Goal: Information Seeking & Learning: Learn about a topic

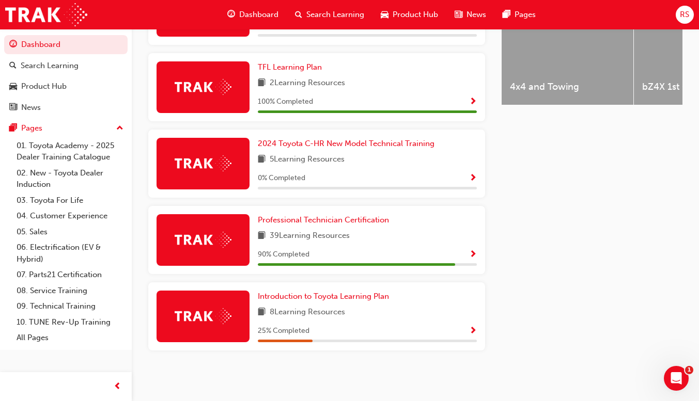
click at [471, 256] on span "Show Progress" at bounding box center [473, 254] width 8 height 9
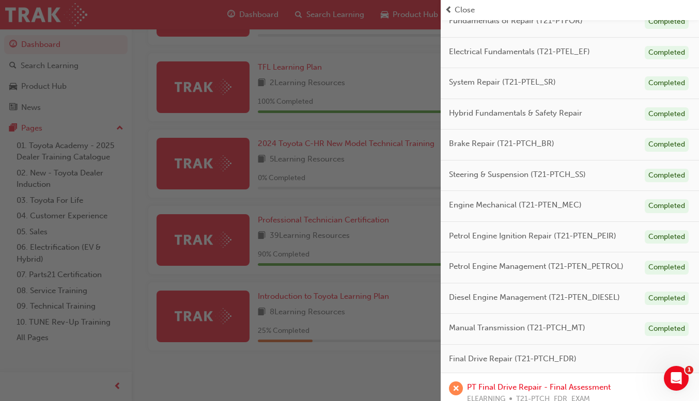
scroll to position [259, 0]
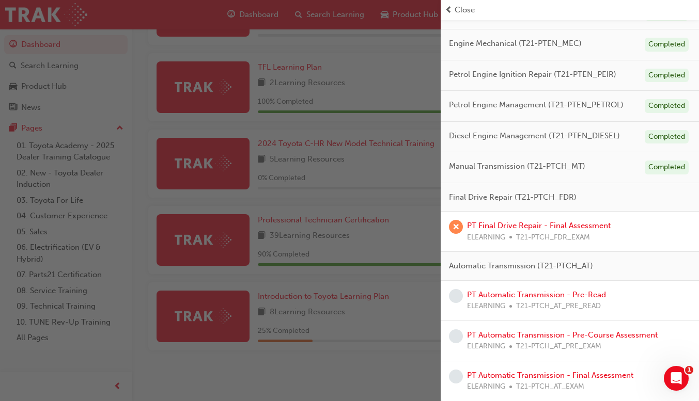
click at [532, 200] on span "Final Drive Repair (T21-PTCH_FDR)" at bounding box center [513, 198] width 128 height 12
click at [558, 230] on link "PT Final Drive Repair - Final Assessment" at bounding box center [539, 225] width 144 height 9
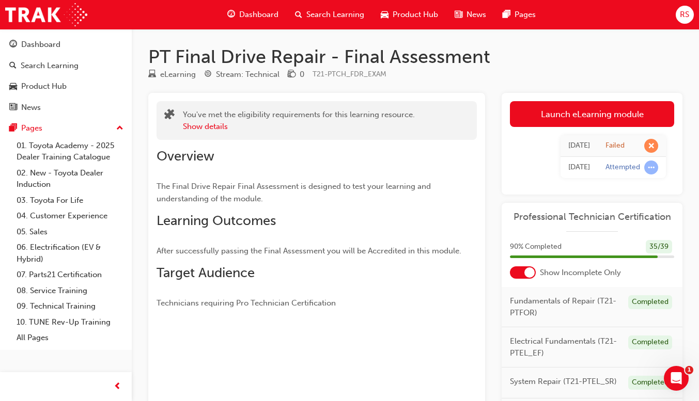
click at [625, 115] on link "Launch eLearning module" at bounding box center [592, 114] width 164 height 26
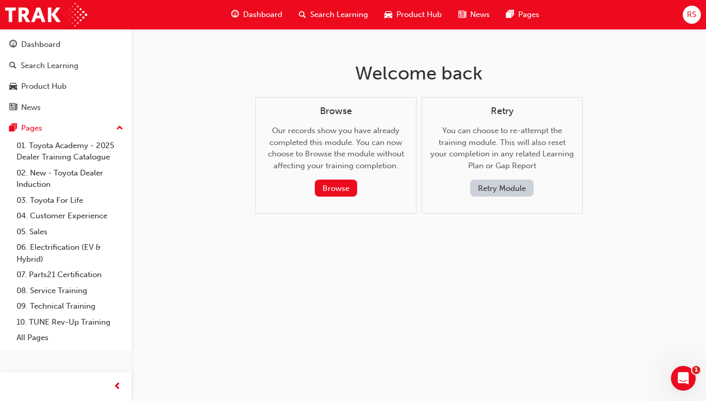
click at [510, 185] on button "Retry Module" at bounding box center [502, 188] width 64 height 17
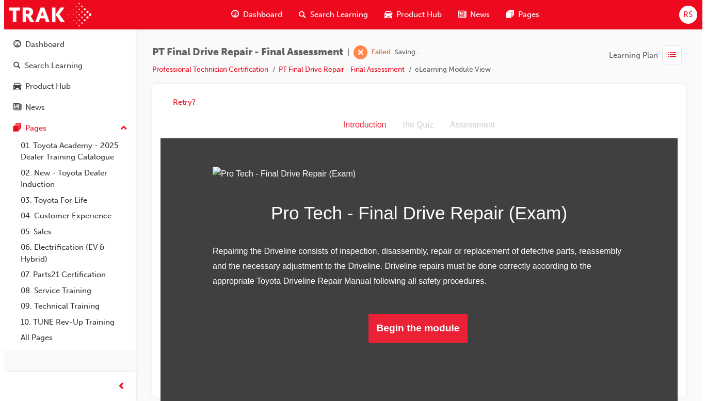
scroll to position [47, 0]
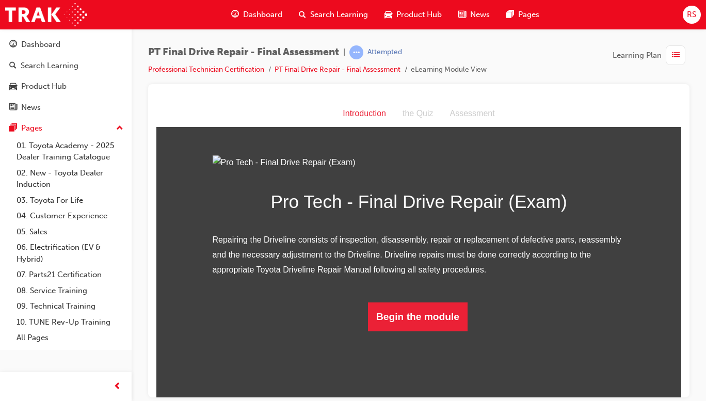
click at [431, 331] on button "Begin the module" at bounding box center [418, 316] width 100 height 29
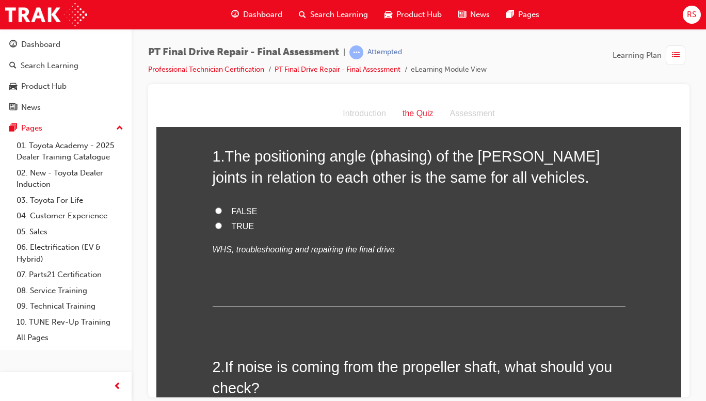
scroll to position [0, 0]
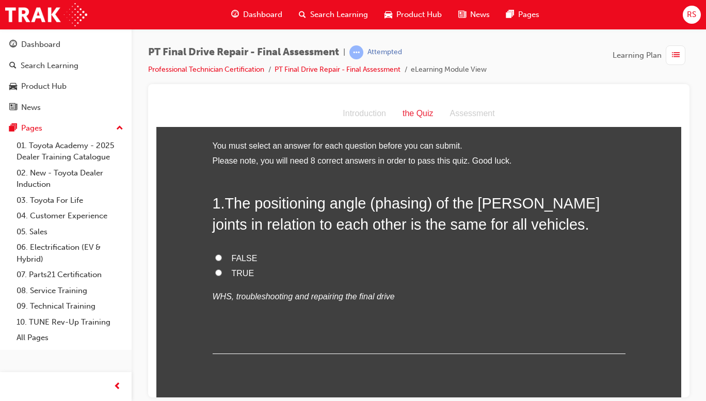
click at [225, 253] on label "FALSE" at bounding box center [419, 258] width 413 height 15
click at [222, 254] on input "FALSE" at bounding box center [218, 257] width 7 height 7
radio input "true"
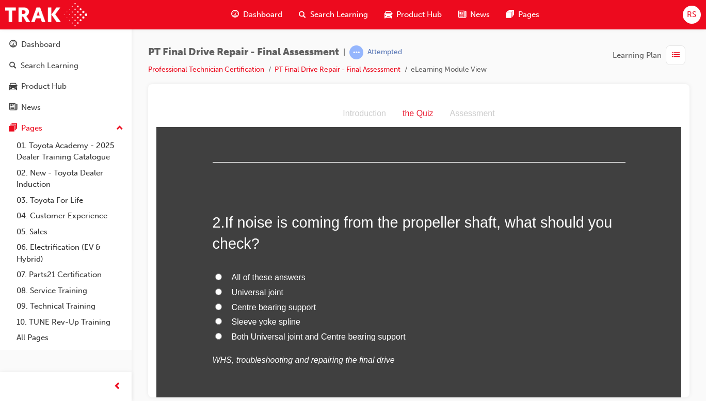
scroll to position [198, 0]
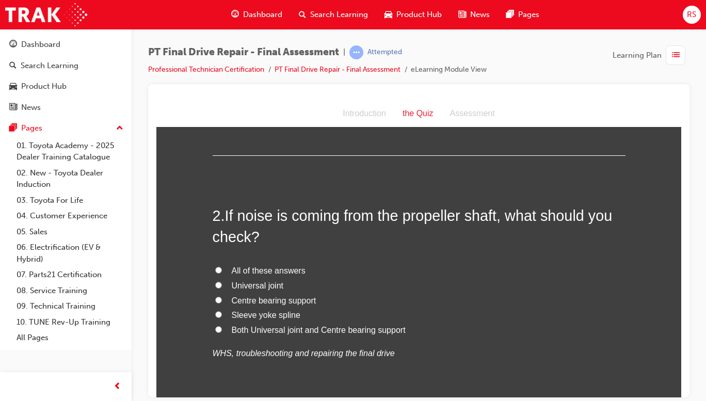
click at [338, 325] on span "Both Universal joint and Centre bearing support" at bounding box center [319, 329] width 174 height 9
click at [222, 326] on input "Both Universal joint and Centre bearing support" at bounding box center [218, 329] width 7 height 7
radio input "true"
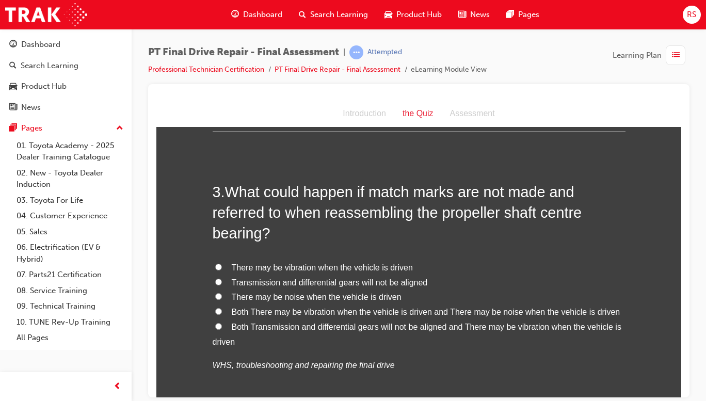
scroll to position [475, 0]
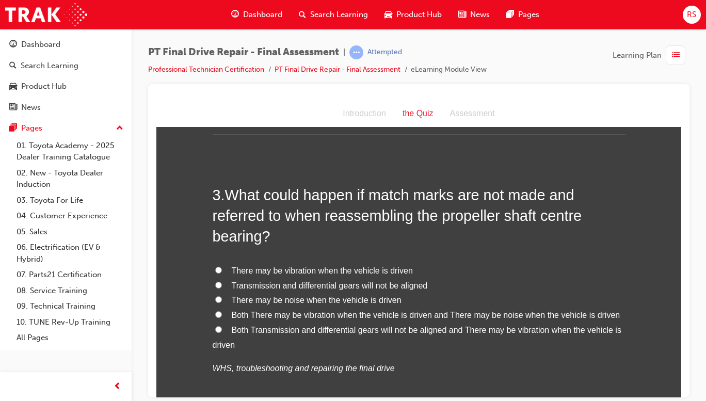
click at [555, 306] on label "There may be noise when the vehicle is driven" at bounding box center [419, 300] width 413 height 15
click at [222, 303] on input "There may be noise when the vehicle is driven" at bounding box center [218, 299] width 7 height 7
radio input "true"
click at [566, 302] on label "There may be noise when the vehicle is driven" at bounding box center [419, 300] width 413 height 15
click at [222, 302] on input "There may be noise when the vehicle is driven" at bounding box center [218, 299] width 7 height 7
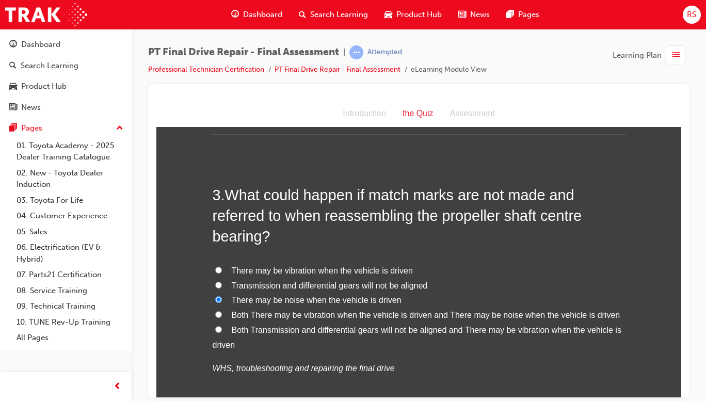
click at [532, 310] on span "Both There may be vibration when the vehicle is driven and There may be noise w…" at bounding box center [426, 314] width 389 height 9
click at [222, 311] on input "Both There may be vibration when the vehicle is driven and There may be noise w…" at bounding box center [218, 314] width 7 height 7
radio input "true"
click at [520, 315] on span "Both There may be vibration when the vehicle is driven and There may be noise w…" at bounding box center [426, 314] width 389 height 9
click at [222, 315] on input "Both There may be vibration when the vehicle is driven and There may be noise w…" at bounding box center [218, 314] width 7 height 7
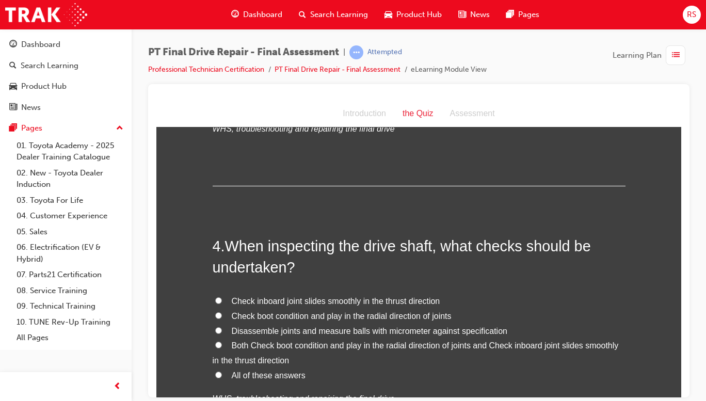
scroll to position [715, 0]
click at [278, 373] on span "All of these answers" at bounding box center [269, 374] width 74 height 9
click at [222, 373] on input "All of these answers" at bounding box center [218, 373] width 7 height 7
radio input "true"
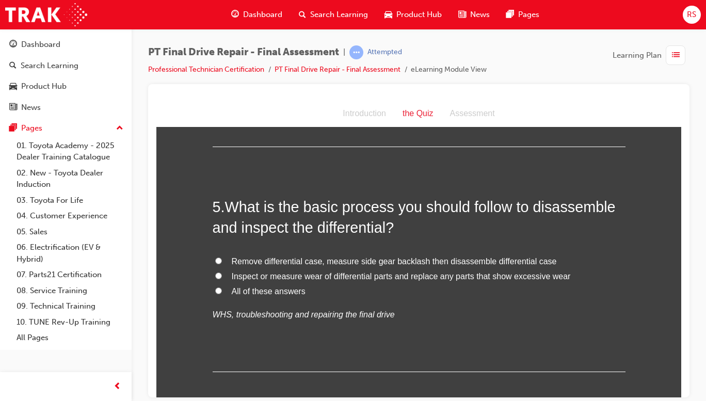
scroll to position [1026, 0]
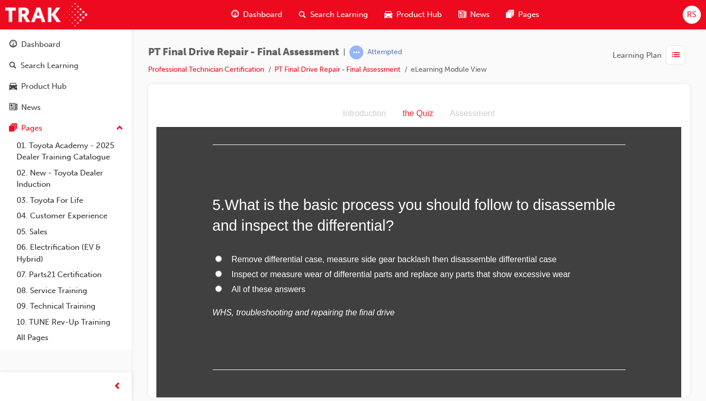
click at [277, 294] on label "All of these answers" at bounding box center [419, 289] width 413 height 15
click at [222, 292] on input "All of these answers" at bounding box center [218, 288] width 7 height 7
radio input "true"
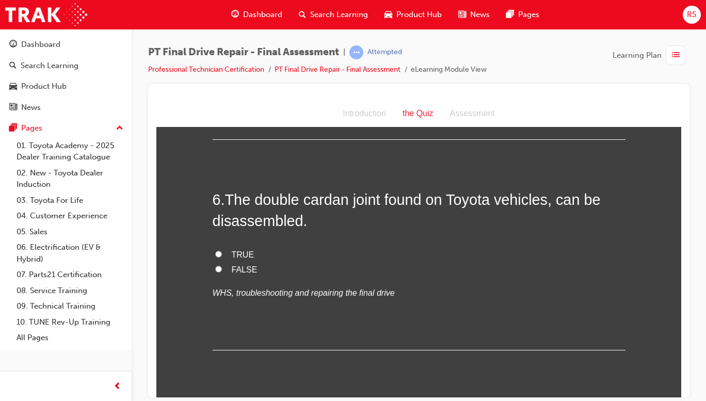
scroll to position [1257, 0]
click at [232, 251] on span "TRUE" at bounding box center [243, 253] width 23 height 9
click at [222, 251] on input "TRUE" at bounding box center [218, 252] width 7 height 7
radio input "true"
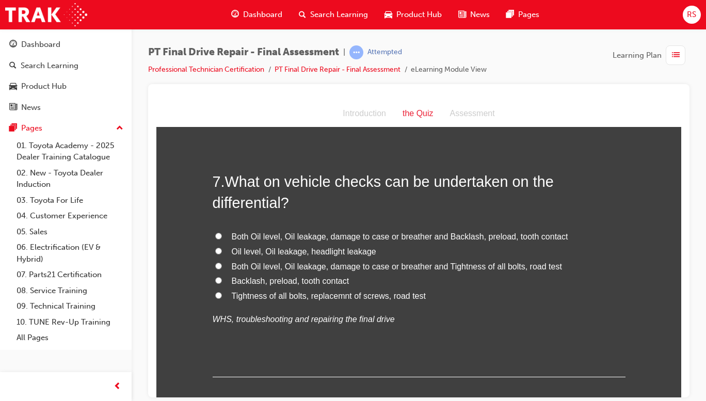
scroll to position [1481, 0]
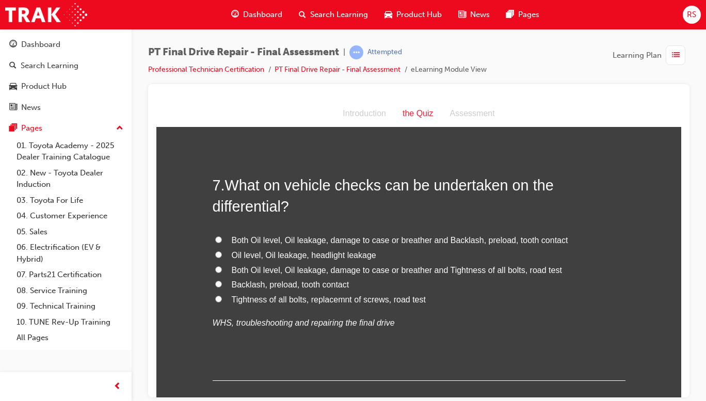
click at [431, 235] on span "Both Oil level, Oil leakage, damage to case or breather and Backlash, preload, …" at bounding box center [400, 239] width 337 height 9
click at [222, 236] on input "Both Oil level, Oil leakage, damage to case or breather and Backlash, preload, …" at bounding box center [218, 239] width 7 height 7
radio input "true"
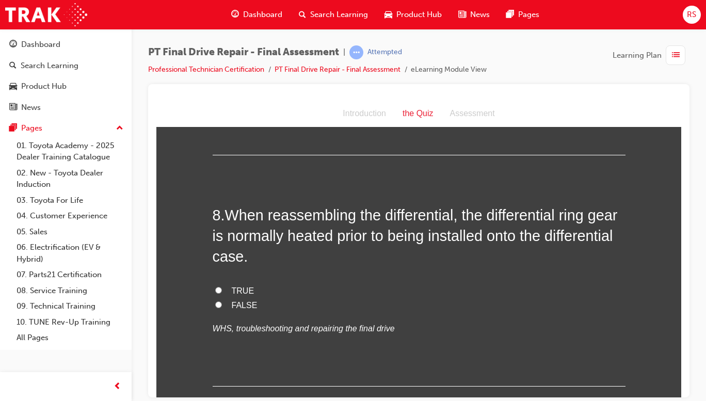
scroll to position [1705, 0]
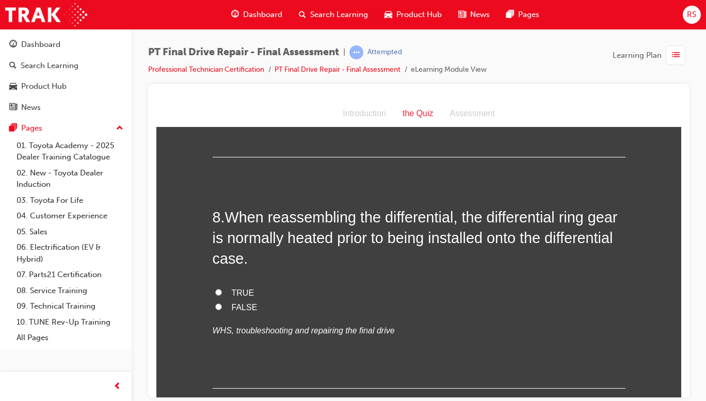
click at [234, 293] on span "TRUE" at bounding box center [243, 292] width 23 height 9
click at [222, 293] on input "TRUE" at bounding box center [218, 292] width 7 height 7
radio input "true"
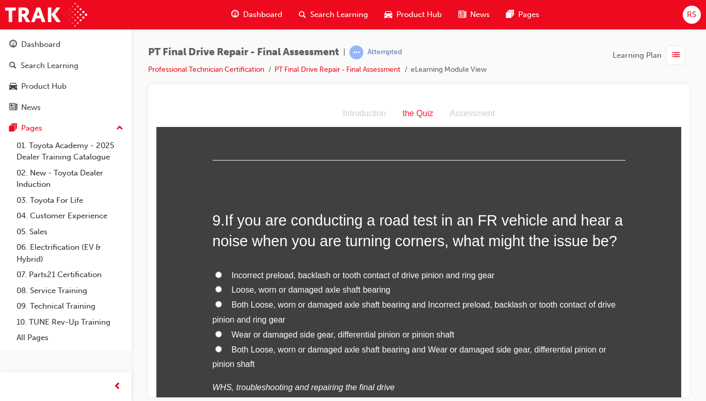
scroll to position [1948, 0]
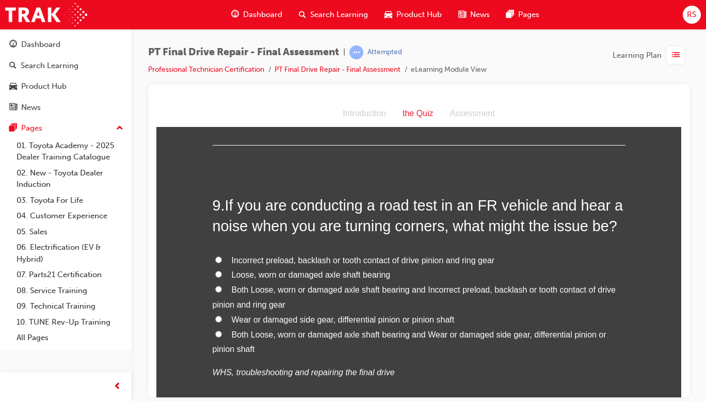
click at [453, 333] on span "Both Loose, worn or damaged axle shaft bearing and Wear or damaged side gear, d…" at bounding box center [410, 342] width 394 height 24
click at [222, 333] on input "Both Loose, worn or damaged axle shaft bearing and Wear or damaged side gear, d…" at bounding box center [218, 333] width 7 height 7
radio input "true"
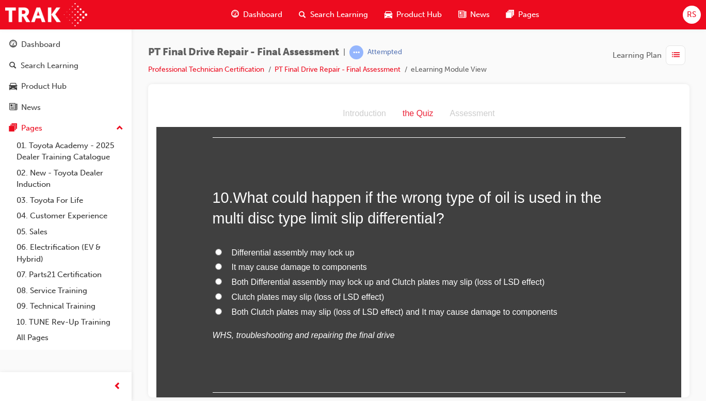
scroll to position [2252, 0]
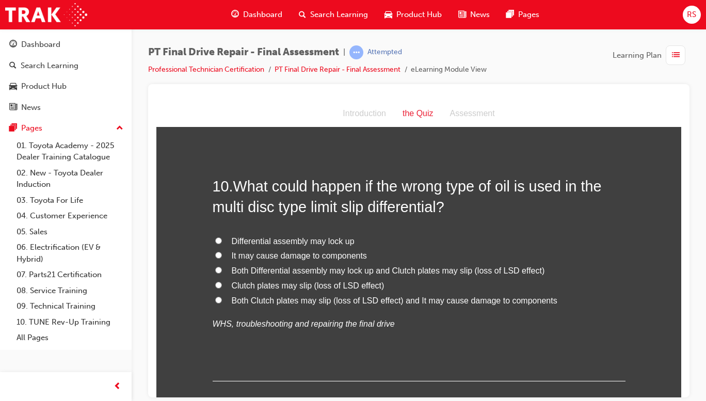
click at [406, 320] on p "WHS, troubleshooting and repairing the final drive" at bounding box center [419, 324] width 413 height 15
click at [444, 305] on span "Both Clutch plates may slip (loss of LSD effect) and It may cause damage to com…" at bounding box center [395, 300] width 326 height 9
click at [222, 303] on input "Both Clutch plates may slip (loss of LSD effect) and It may cause damage to com…" at bounding box center [218, 299] width 7 height 7
radio input "true"
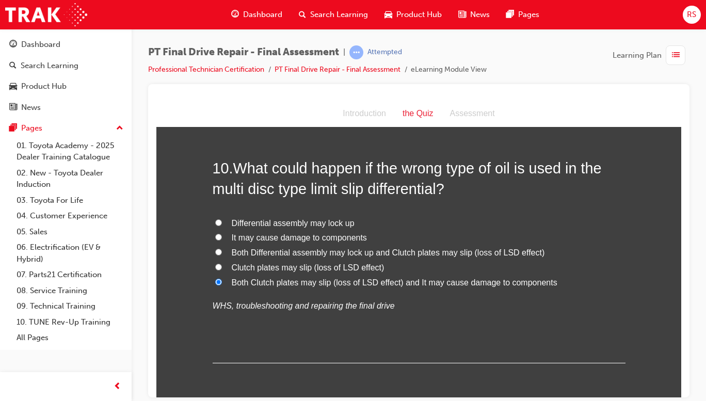
scroll to position [2314, 0]
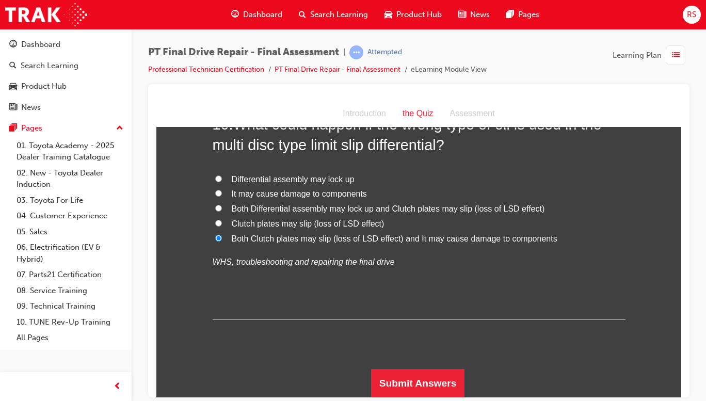
click at [431, 382] on button "Submit Answers" at bounding box center [418, 383] width 94 height 29
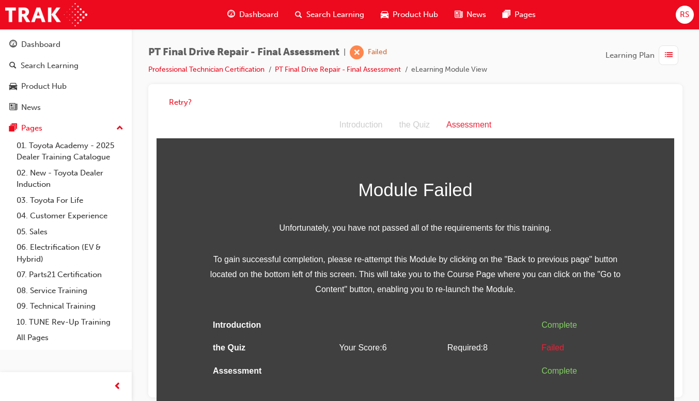
scroll to position [7, 0]
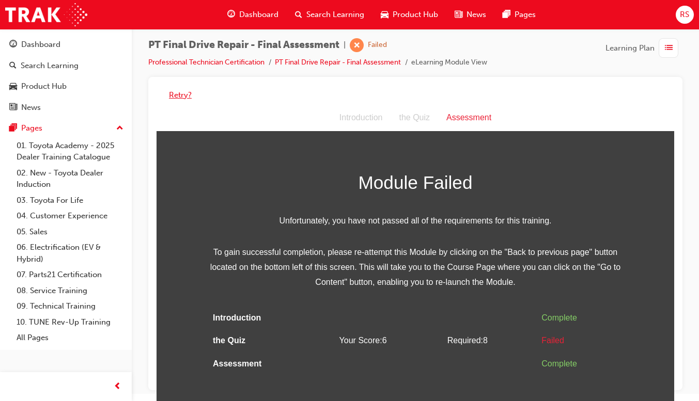
click at [180, 92] on button "Retry?" at bounding box center [180, 95] width 23 height 12
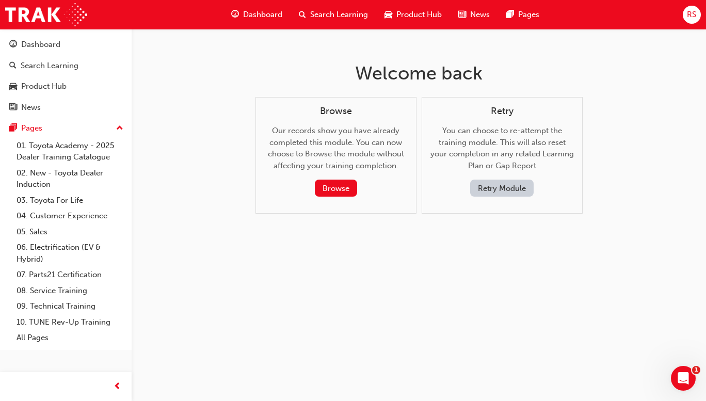
click at [511, 189] on button "Retry Module" at bounding box center [502, 188] width 64 height 17
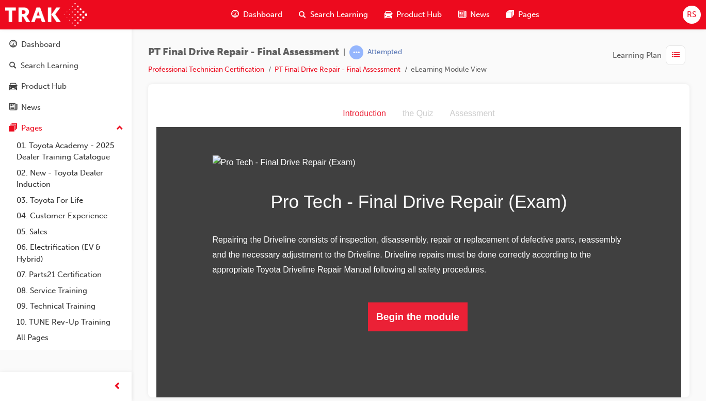
scroll to position [47, 0]
click at [437, 331] on button "Begin the module" at bounding box center [418, 316] width 100 height 29
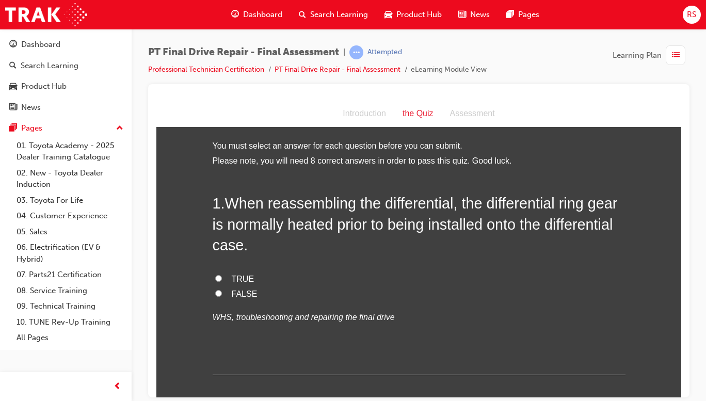
click at [242, 275] on span "TRUE" at bounding box center [243, 278] width 23 height 9
click at [222, 275] on input "TRUE" at bounding box center [218, 278] width 7 height 7
radio input "true"
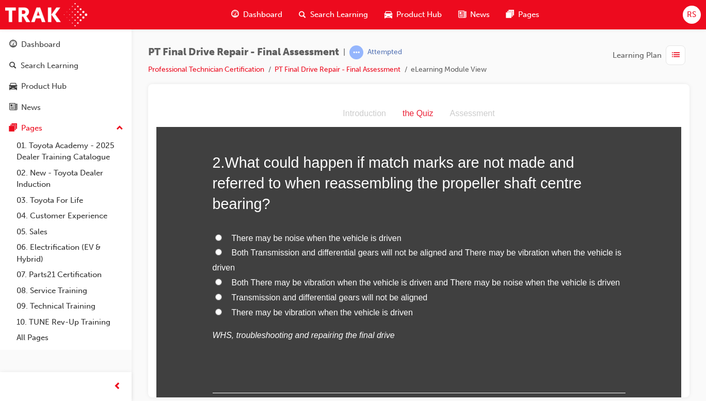
scroll to position [272, 0]
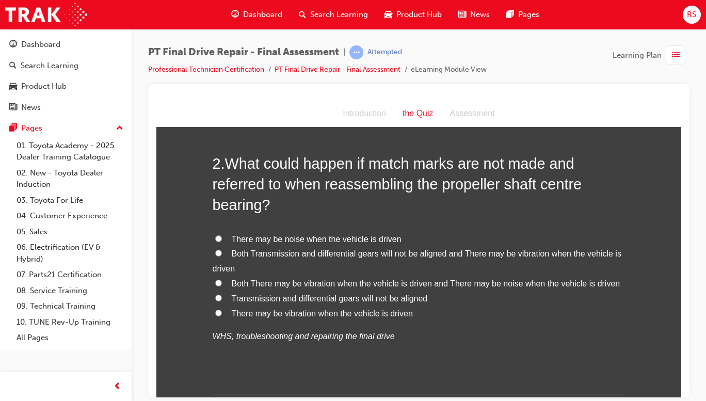
click at [543, 283] on span "Both There may be vibration when the vehicle is driven and There may be noise w…" at bounding box center [426, 283] width 389 height 9
click at [222, 283] on input "Both There may be vibration when the vehicle is driven and There may be noise w…" at bounding box center [218, 282] width 7 height 7
radio input "true"
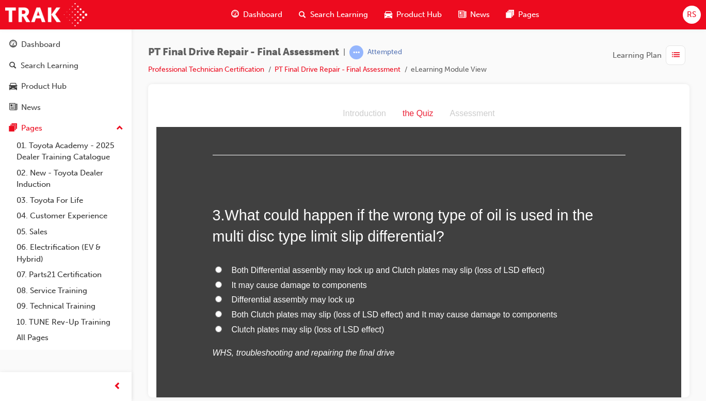
scroll to position [512, 0]
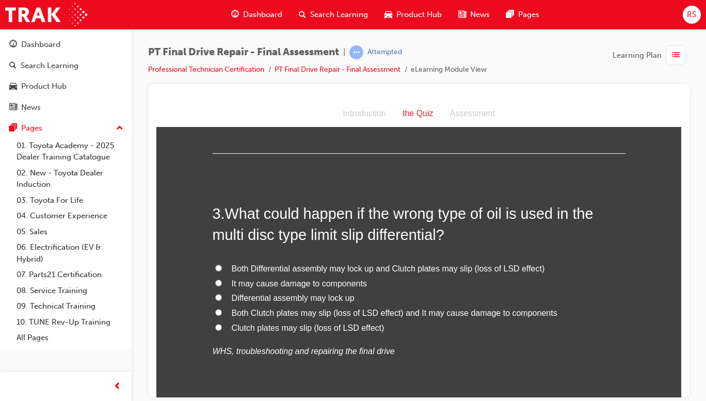
click at [527, 317] on span "Both Clutch plates may slip (loss of LSD effect) and It may cause damage to com…" at bounding box center [395, 312] width 326 height 9
click at [222, 315] on input "Both Clutch plates may slip (loss of LSD effect) and It may cause damage to com…" at bounding box center [218, 312] width 7 height 7
radio input "true"
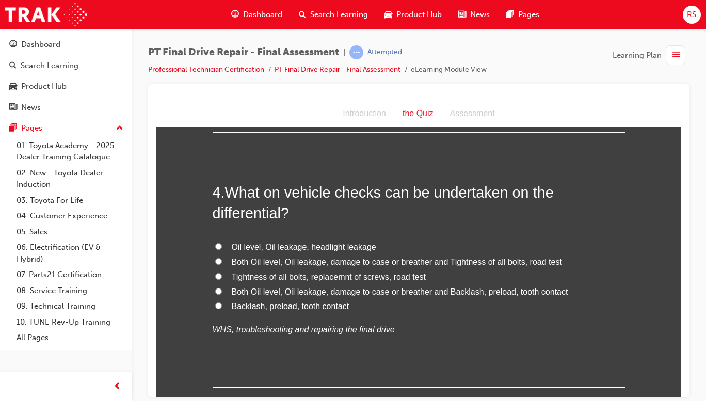
scroll to position [789, 0]
click at [539, 295] on span "Both Oil level, Oil leakage, damage to case or breather and Backlash, preload, …" at bounding box center [400, 291] width 337 height 9
click at [222, 294] on input "Both Oil level, Oil leakage, damage to case or breather and Backlash, preload, …" at bounding box center [218, 290] width 7 height 7
radio input "true"
click at [503, 258] on span "Both Oil level, Oil leakage, damage to case or breather and Tightness of all bo…" at bounding box center [397, 261] width 330 height 9
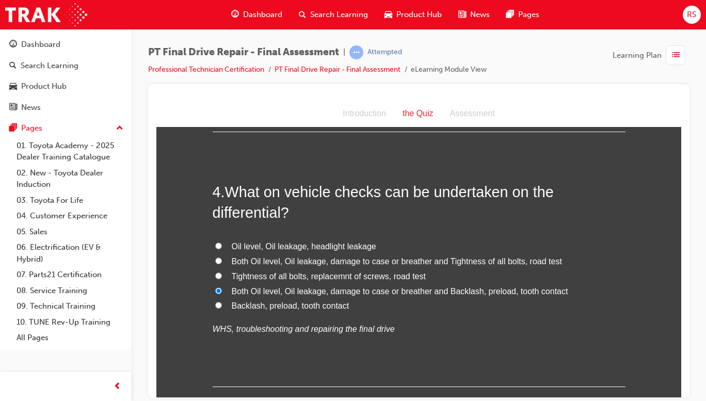
click at [222, 258] on input "Both Oil level, Oil leakage, damage to case or breather and Tightness of all bo…" at bounding box center [218, 260] width 7 height 7
radio input "true"
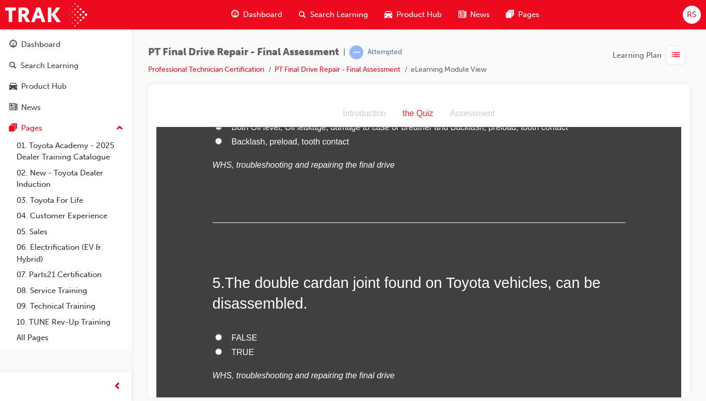
scroll to position [984, 0]
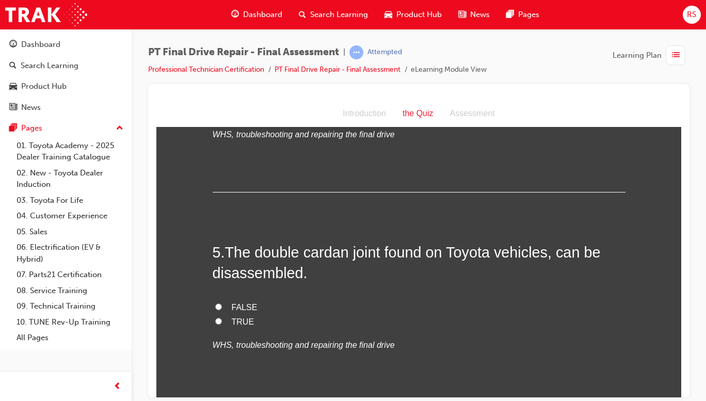
click at [245, 304] on span "FALSE" at bounding box center [245, 307] width 26 height 9
click at [222, 304] on input "FALSE" at bounding box center [218, 306] width 7 height 7
radio input "true"
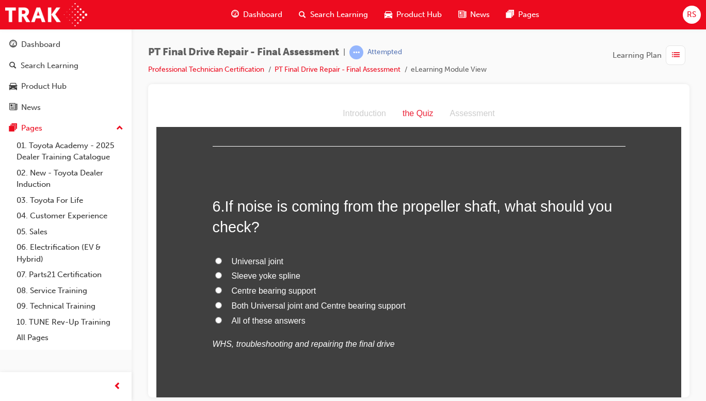
scroll to position [1241, 0]
click at [372, 303] on span "Both Universal joint and Centre bearing support" at bounding box center [319, 305] width 174 height 9
click at [222, 303] on input "Both Universal joint and Centre bearing support" at bounding box center [218, 304] width 7 height 7
radio input "true"
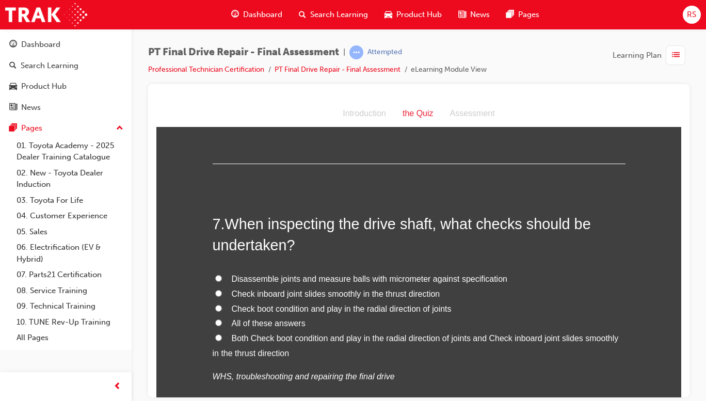
scroll to position [1482, 0]
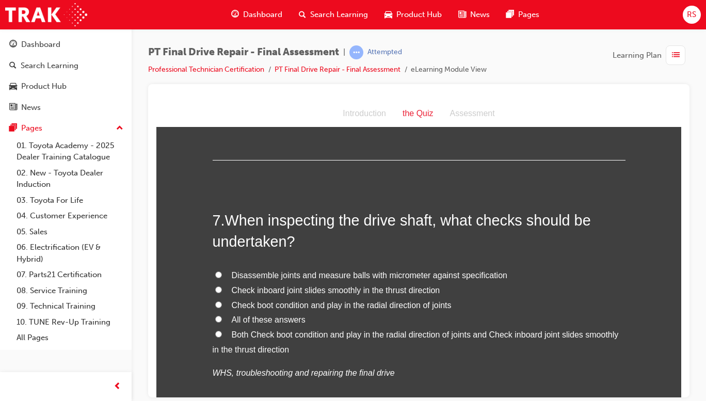
click at [571, 337] on span "Both Check boot condition and play in the radial direction of joints and Check …" at bounding box center [416, 342] width 406 height 24
click at [222, 337] on input "Both Check boot condition and play in the radial direction of joints and Check …" at bounding box center [218, 333] width 7 height 7
radio input "true"
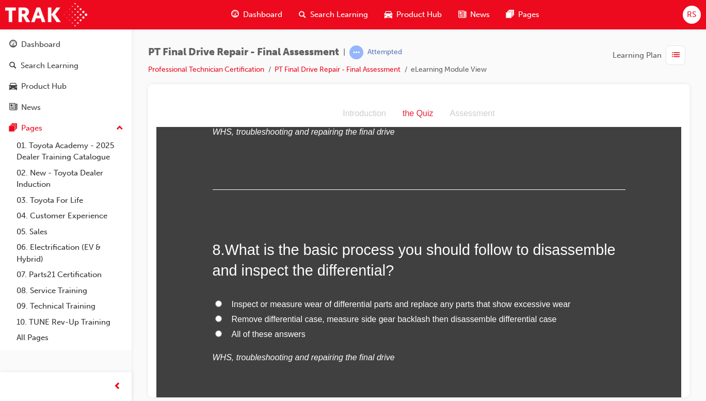
scroll to position [1748, 0]
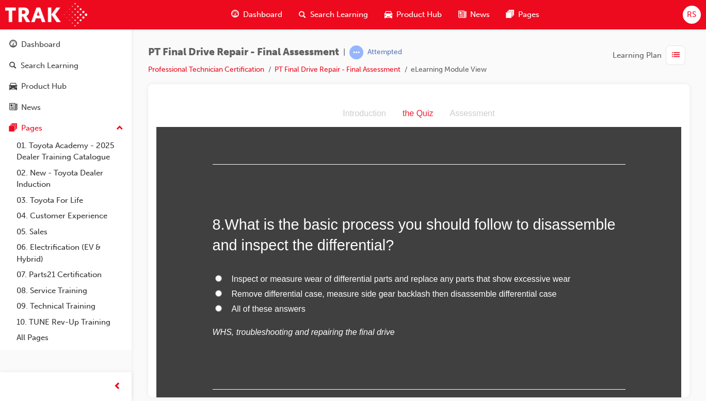
click at [536, 314] on label "All of these answers" at bounding box center [419, 309] width 413 height 15
click at [222, 311] on input "All of these answers" at bounding box center [218, 308] width 7 height 7
radio input "true"
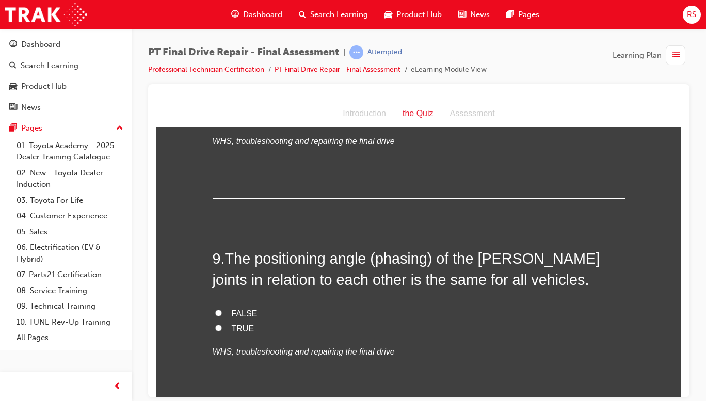
scroll to position [1939, 0]
click at [591, 332] on label "TRUE" at bounding box center [419, 328] width 413 height 15
click at [222, 331] on input "TRUE" at bounding box center [218, 327] width 7 height 7
radio input "true"
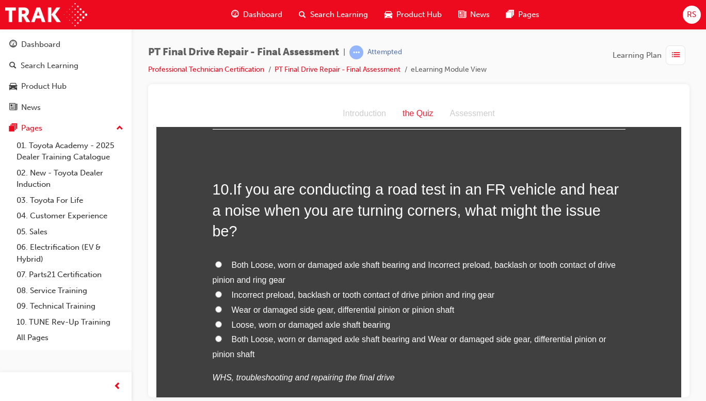
scroll to position [2222, 0]
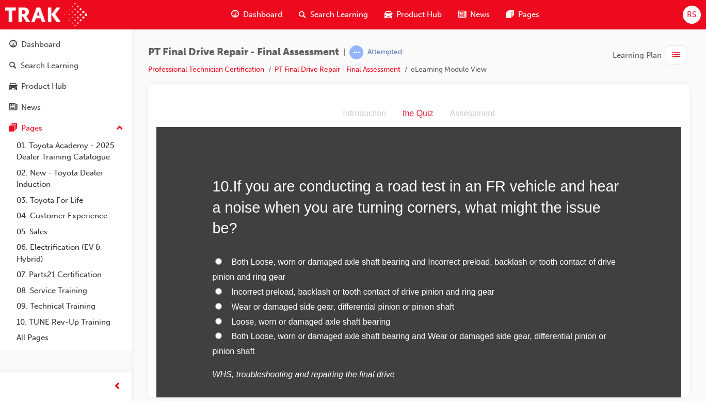
click at [435, 331] on span "Both Loose, worn or damaged axle shaft bearing and Wear or damaged side gear, d…" at bounding box center [410, 343] width 394 height 24
click at [222, 332] on input "Both Loose, worn or damaged axle shaft bearing and Wear or damaged side gear, d…" at bounding box center [218, 335] width 7 height 7
radio input "true"
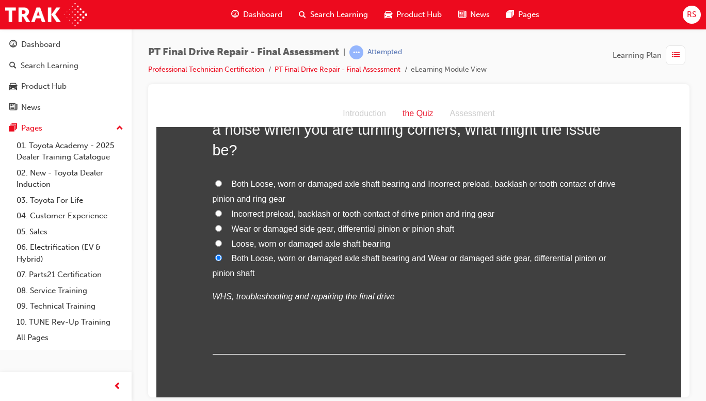
scroll to position [2314, 0]
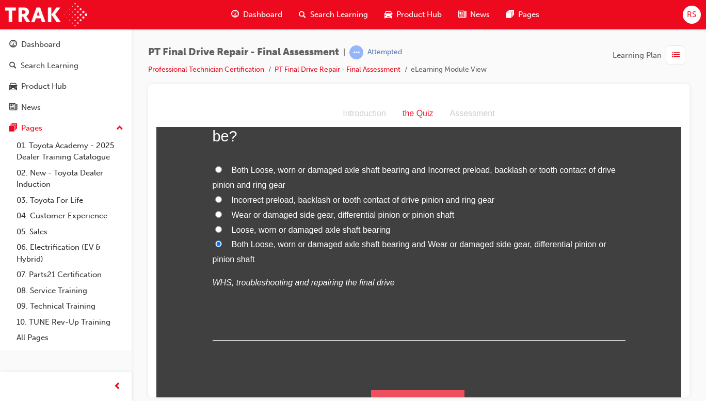
click at [415, 390] on button "Submit Answers" at bounding box center [418, 404] width 94 height 29
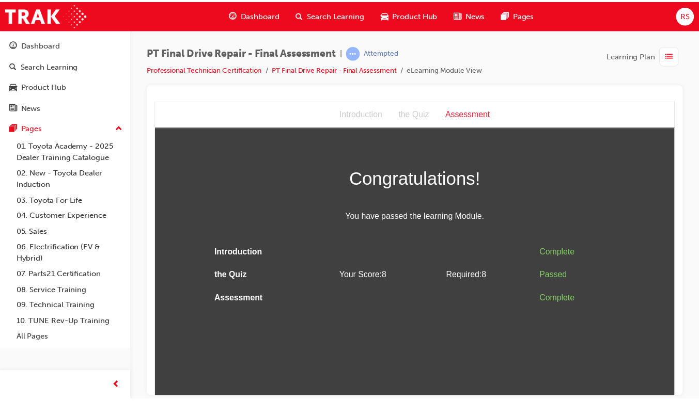
scroll to position [0, 0]
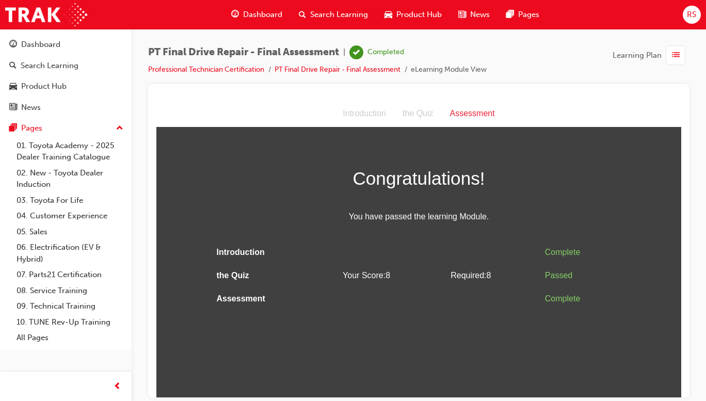
click at [259, 20] on span "Dashboard" at bounding box center [262, 15] width 39 height 12
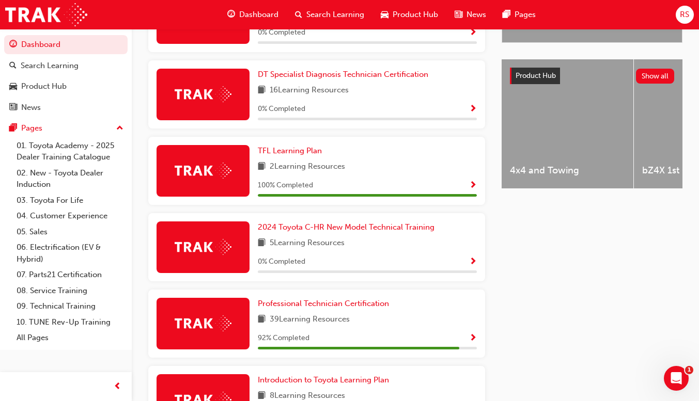
scroll to position [463, 0]
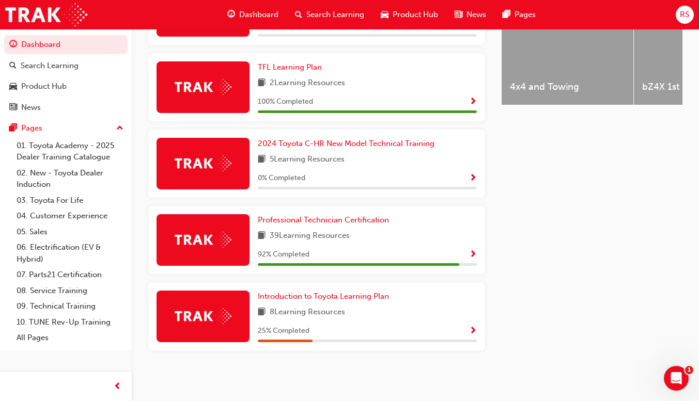
click at [471, 259] on span "Show Progress" at bounding box center [473, 254] width 8 height 9
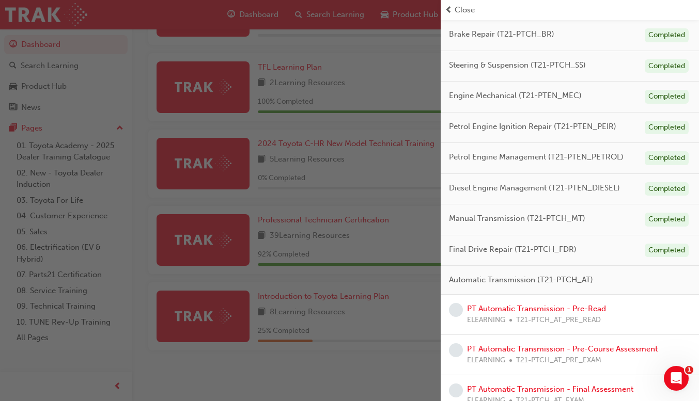
scroll to position [220, 0]
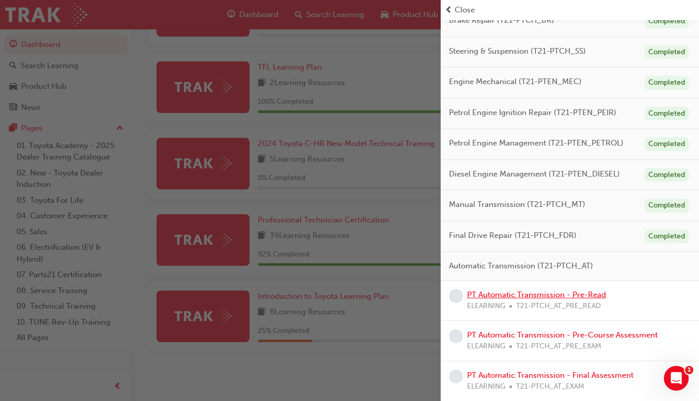
click at [562, 296] on link "PT Automatic Transmission - Pre-Read" at bounding box center [536, 294] width 139 height 9
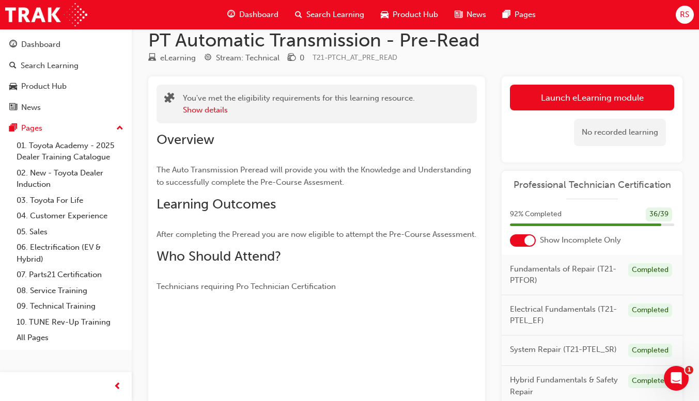
scroll to position [16, 0]
click at [607, 102] on link "Launch eLearning module" at bounding box center [592, 98] width 164 height 26
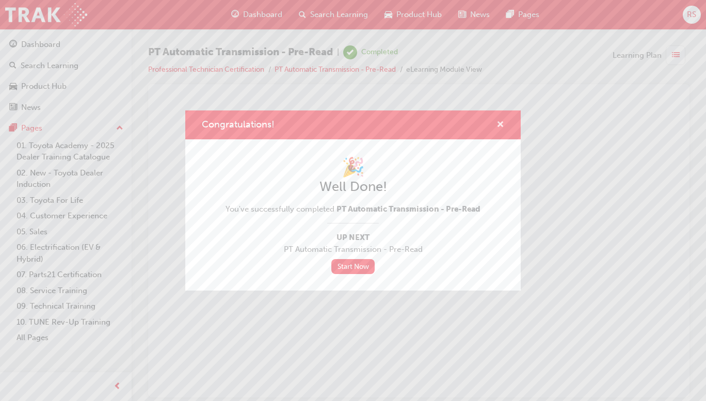
click at [499, 124] on span "cross-icon" at bounding box center [501, 125] width 8 height 9
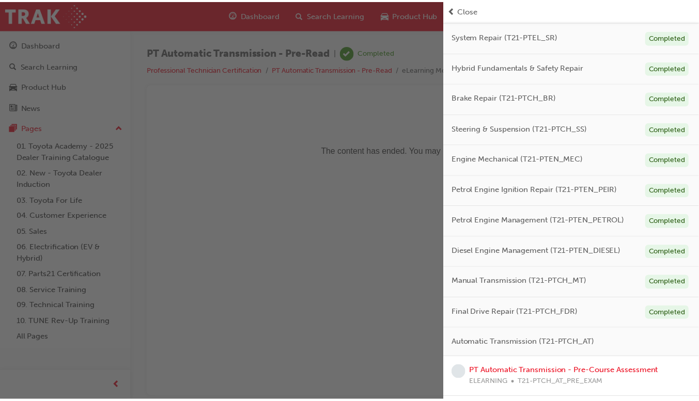
scroll to position [207, 0]
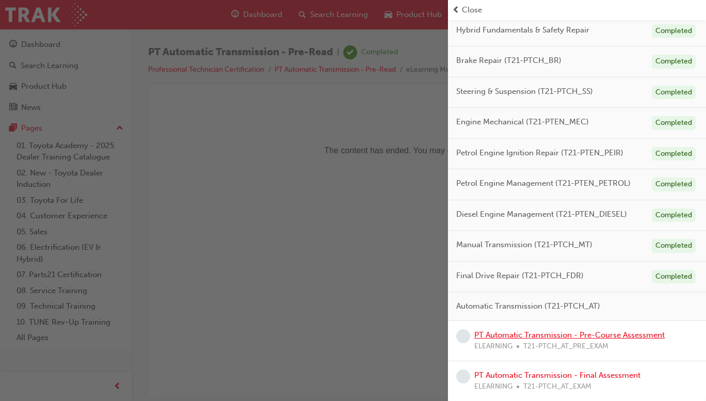
click at [613, 336] on link "PT Automatic Transmission - Pre-Course Assessment" at bounding box center [570, 334] width 191 height 9
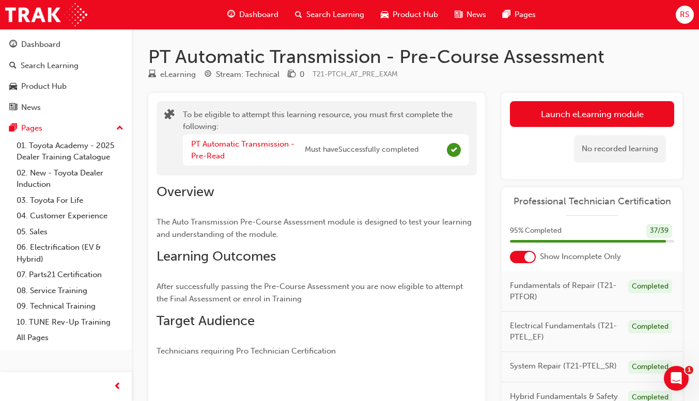
click at [614, 114] on button "Launch eLearning module" at bounding box center [592, 114] width 164 height 26
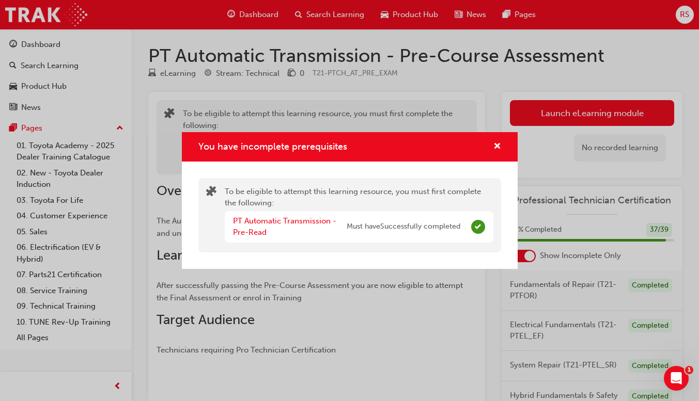
scroll to position [1, 0]
click at [495, 143] on span "cross-icon" at bounding box center [497, 147] width 8 height 9
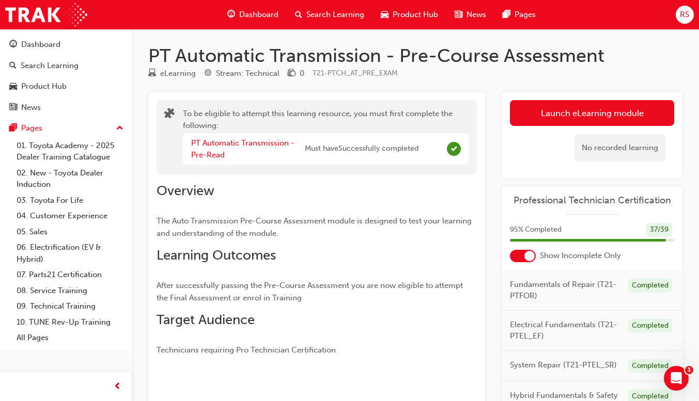
click at [252, 22] on div "Dashboard" at bounding box center [253, 14] width 68 height 21
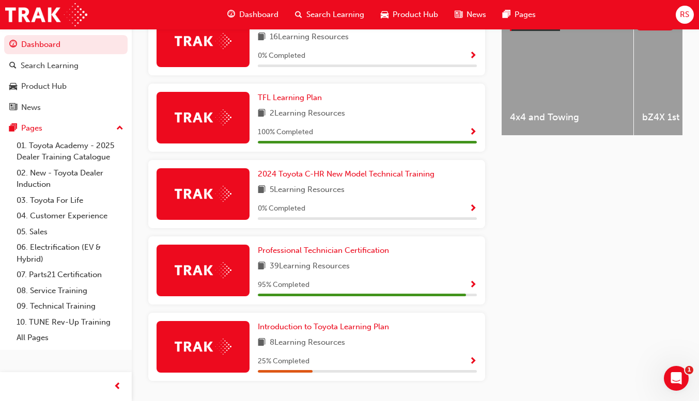
scroll to position [463, 0]
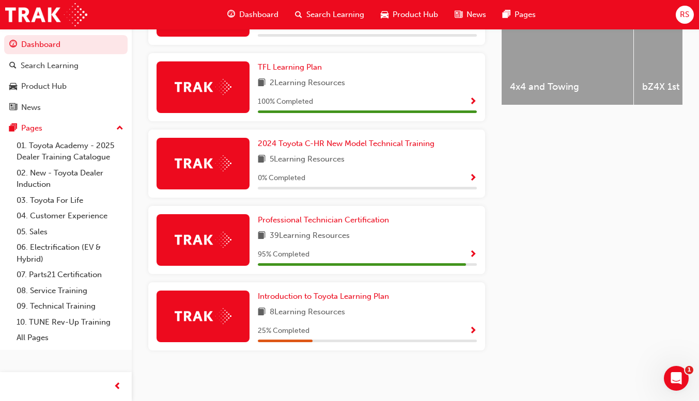
click at [454, 254] on div "95 % Completed" at bounding box center [367, 254] width 219 height 13
click at [461, 252] on div "95 % Completed" at bounding box center [367, 254] width 219 height 13
click at [473, 252] on span "Show Progress" at bounding box center [473, 254] width 8 height 9
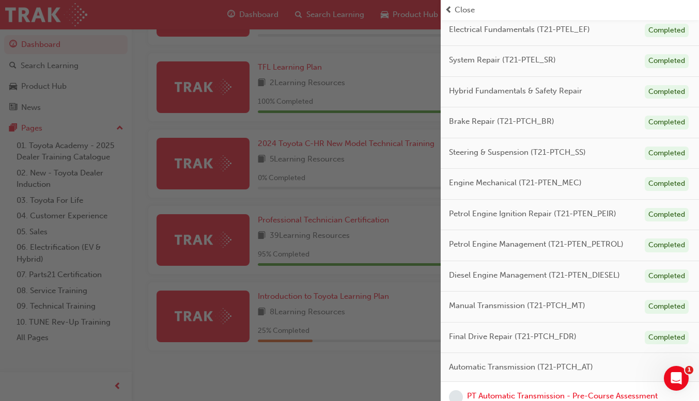
scroll to position [180, 0]
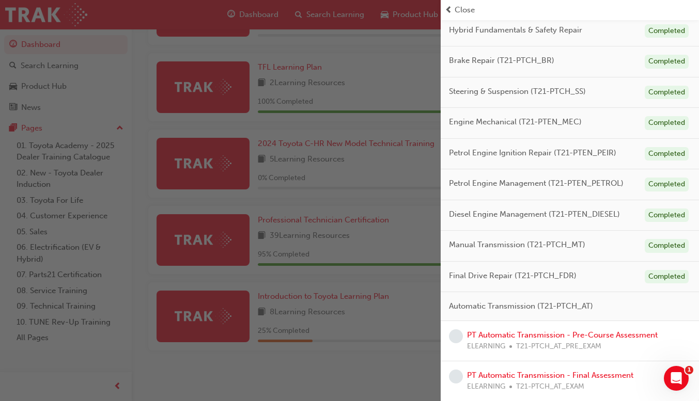
click at [554, 307] on span "Automatic Transmission (T21-PTCH_AT)" at bounding box center [521, 307] width 144 height 12
click at [554, 336] on link "PT Automatic Transmission - Pre-Course Assessment" at bounding box center [562, 334] width 191 height 9
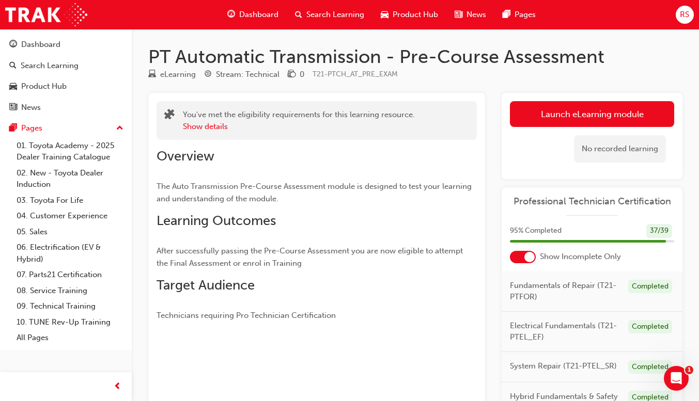
click at [604, 114] on link "Launch eLearning module" at bounding box center [592, 114] width 164 height 26
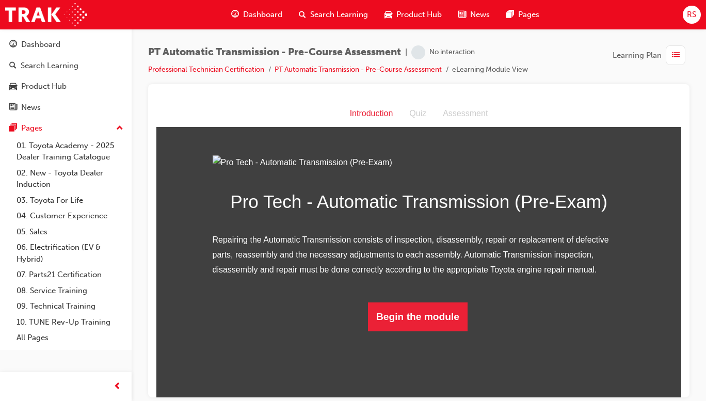
scroll to position [47, 0]
click at [436, 331] on button "Begin the module" at bounding box center [418, 316] width 100 height 29
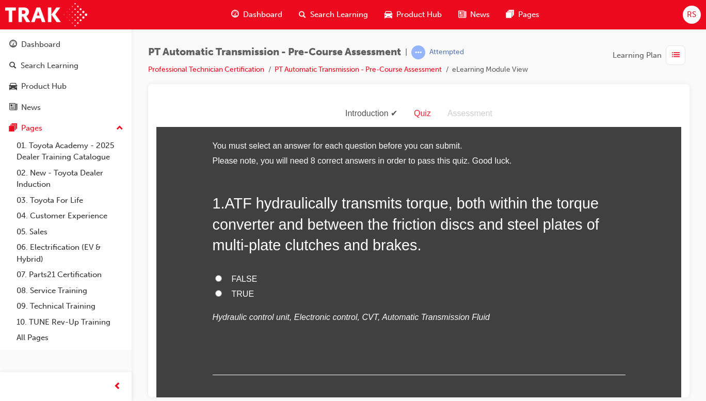
click at [232, 294] on span "TRUE" at bounding box center [243, 293] width 23 height 9
click at [222, 294] on input "TRUE" at bounding box center [218, 293] width 7 height 7
radio input "true"
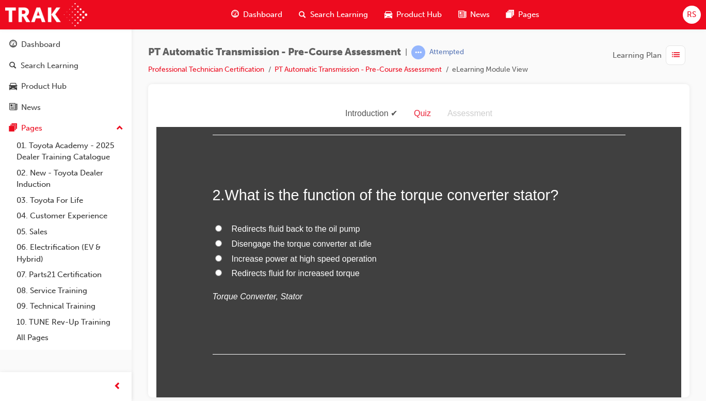
scroll to position [260, 0]
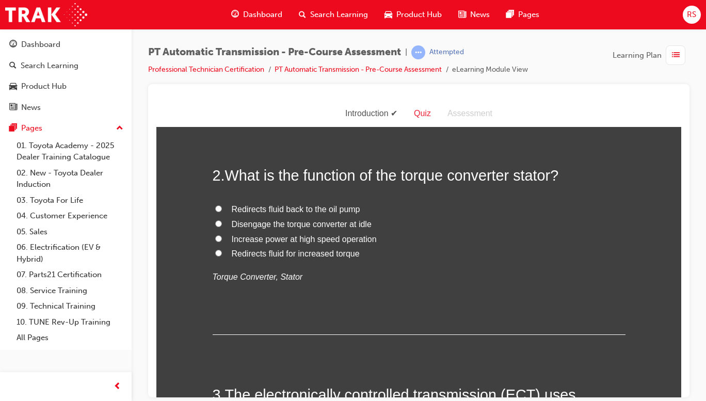
click at [334, 256] on span "Redirects fluid for increased torque" at bounding box center [296, 253] width 128 height 9
click at [222, 256] on input "Redirects fluid for increased torque" at bounding box center [218, 252] width 7 height 7
radio input "true"
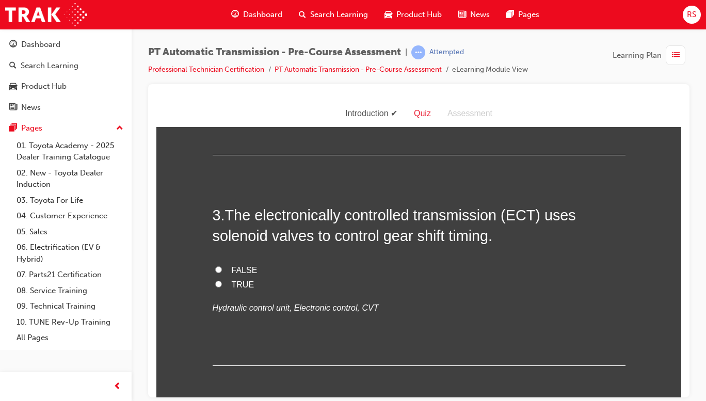
scroll to position [442, 0]
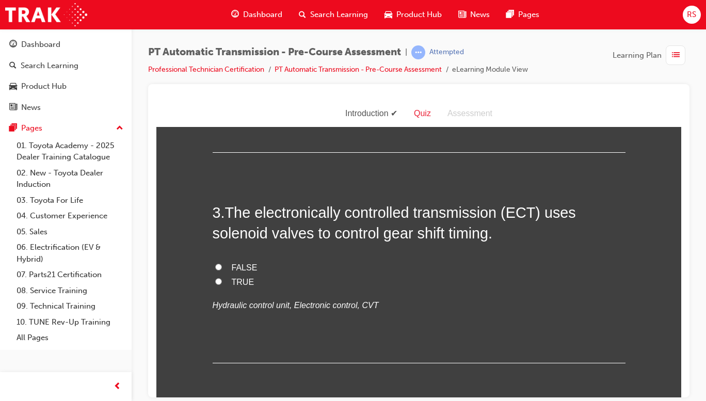
click at [232, 283] on span "TRUE" at bounding box center [243, 281] width 23 height 9
click at [222, 283] on input "TRUE" at bounding box center [218, 281] width 7 height 7
radio input "true"
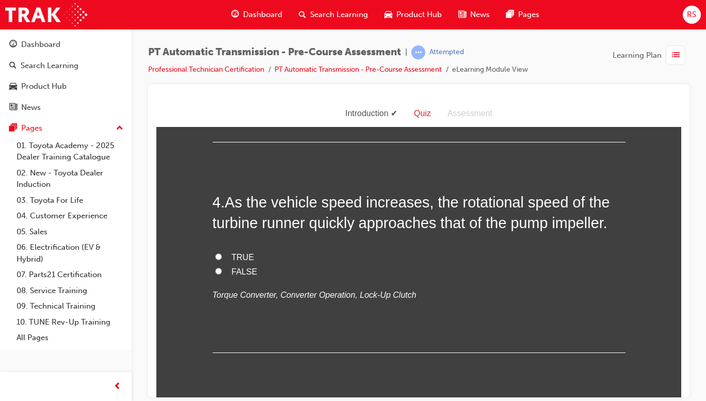
scroll to position [667, 0]
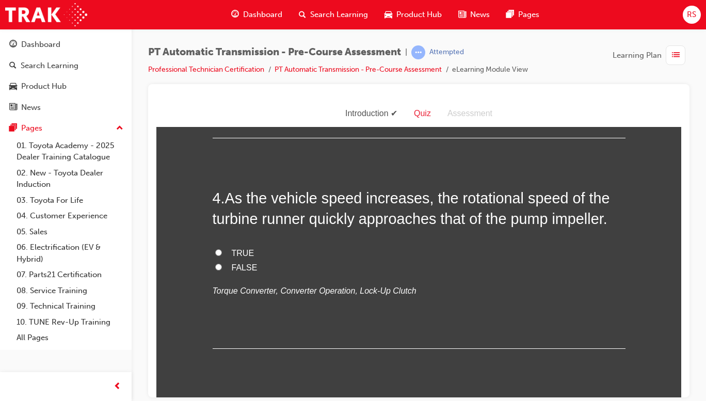
click at [215, 251] on input "TRUE" at bounding box center [218, 252] width 7 height 7
radio input "true"
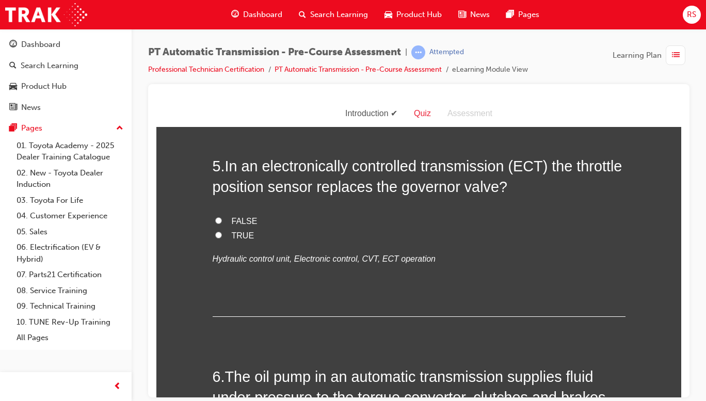
scroll to position [910, 0]
click at [239, 218] on span "FALSE" at bounding box center [245, 220] width 26 height 9
click at [222, 218] on input "FALSE" at bounding box center [218, 220] width 7 height 7
radio input "true"
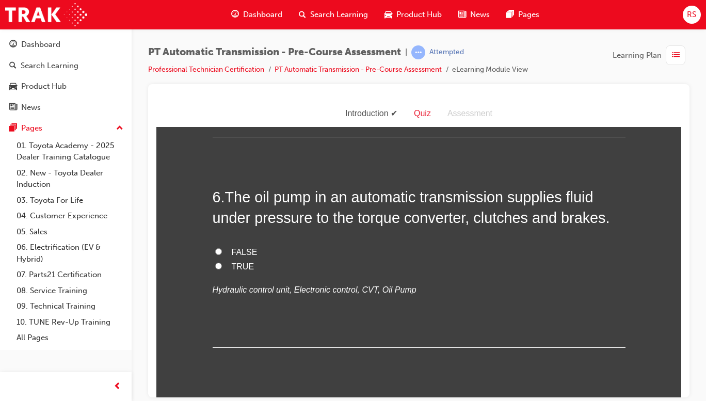
scroll to position [1088, 0]
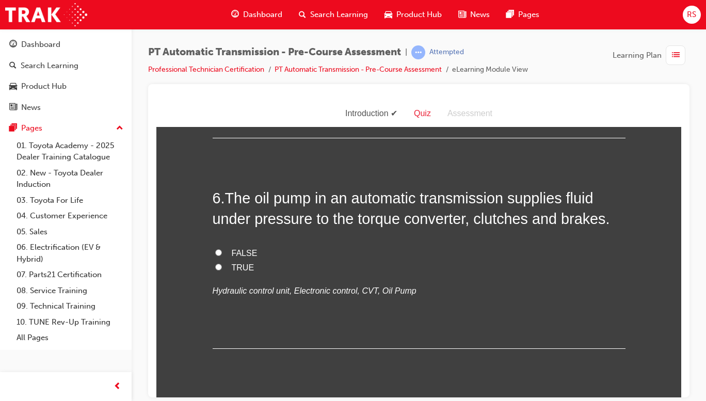
click at [240, 267] on span "TRUE" at bounding box center [243, 267] width 23 height 9
click at [222, 267] on input "TRUE" at bounding box center [218, 266] width 7 height 7
radio input "true"
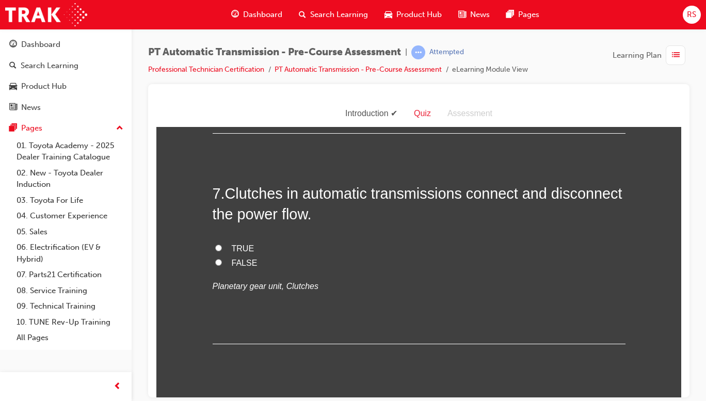
scroll to position [1303, 0]
click at [234, 249] on span "TRUE" at bounding box center [243, 248] width 23 height 9
click at [222, 249] on input "TRUE" at bounding box center [218, 248] width 7 height 7
radio input "true"
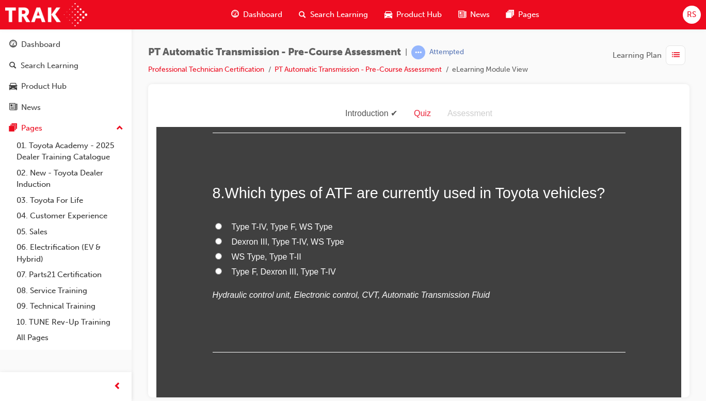
scroll to position [1528, 0]
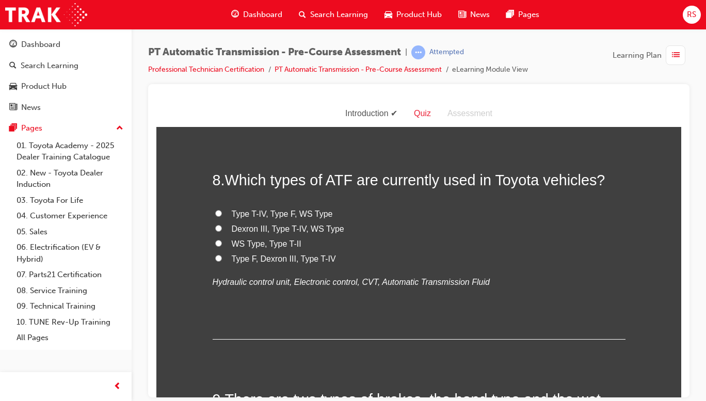
click at [324, 236] on label "WS Type, Type T-II" at bounding box center [419, 243] width 413 height 15
click at [222, 240] on input "WS Type, Type T-II" at bounding box center [218, 243] width 7 height 7
radio input "true"
click at [322, 224] on span "Dexron III, Type T-IV, WS Type" at bounding box center [288, 228] width 113 height 9
click at [222, 225] on input "Dexron III, Type T-IV, WS Type" at bounding box center [218, 228] width 7 height 7
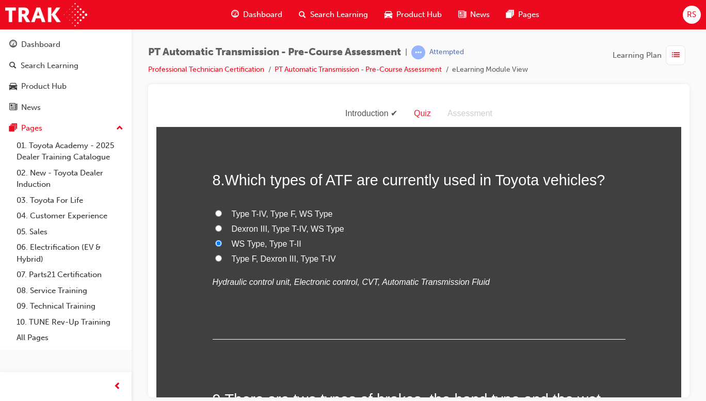
radio input "true"
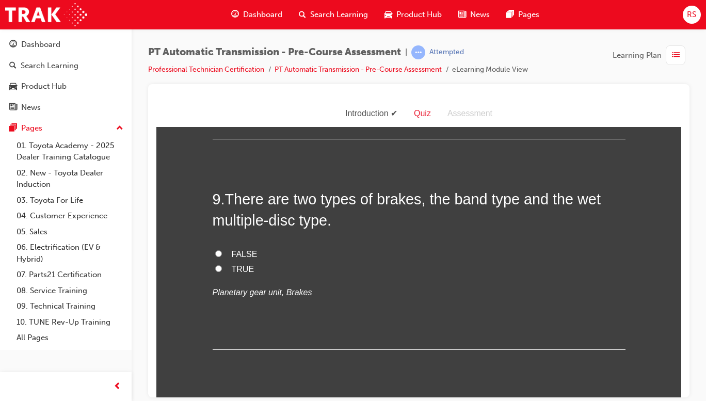
scroll to position [1729, 0]
click at [235, 250] on span "FALSE" at bounding box center [245, 252] width 26 height 9
click at [222, 250] on input "FALSE" at bounding box center [218, 252] width 7 height 7
radio input "true"
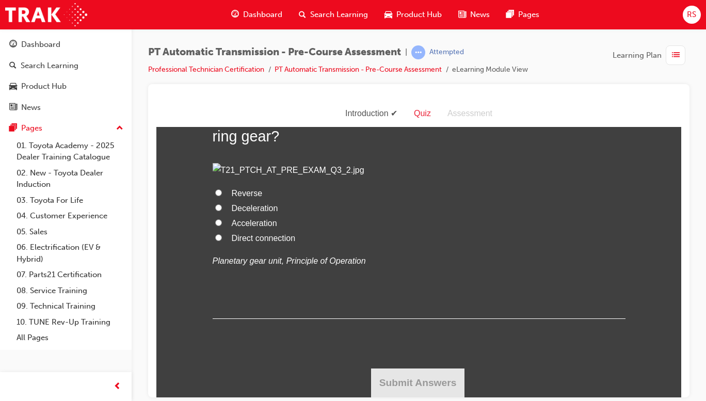
scroll to position [2176, 0]
click at [252, 227] on span "Acceleration" at bounding box center [254, 222] width 45 height 9
click at [222, 226] on input "Acceleration" at bounding box center [218, 222] width 7 height 7
radio input "true"
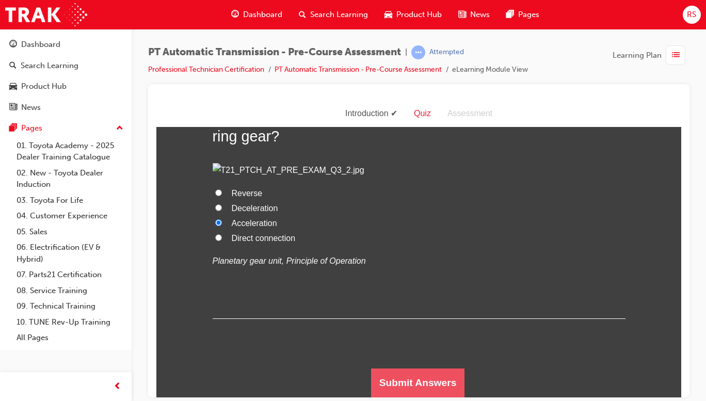
click at [413, 383] on button "Submit Answers" at bounding box center [418, 382] width 94 height 29
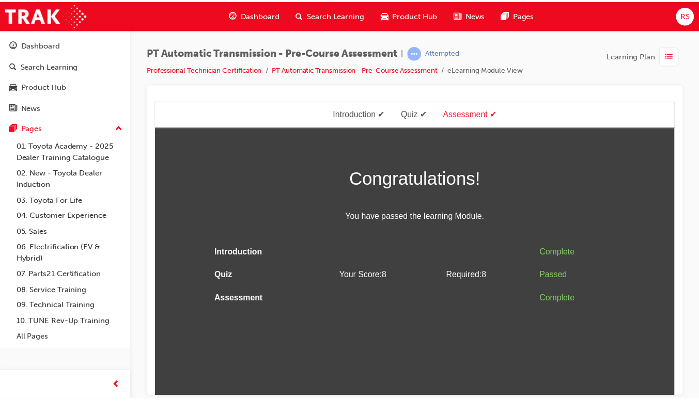
scroll to position [0, 0]
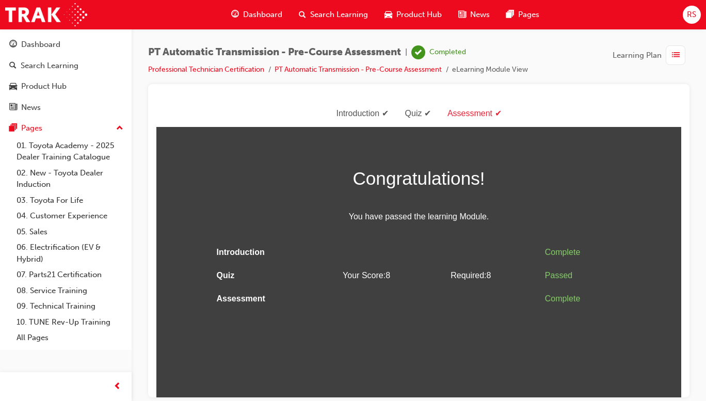
click at [264, 17] on span "Dashboard" at bounding box center [262, 15] width 39 height 12
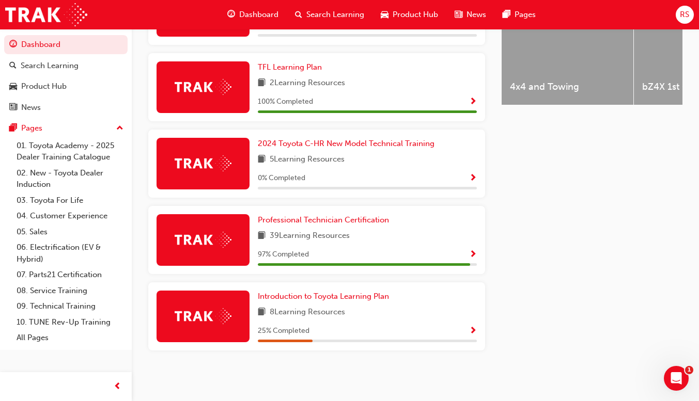
scroll to position [462, 0]
click at [455, 258] on div "97 % Completed" at bounding box center [367, 254] width 219 height 13
click at [472, 252] on span "Show Progress" at bounding box center [473, 254] width 8 height 9
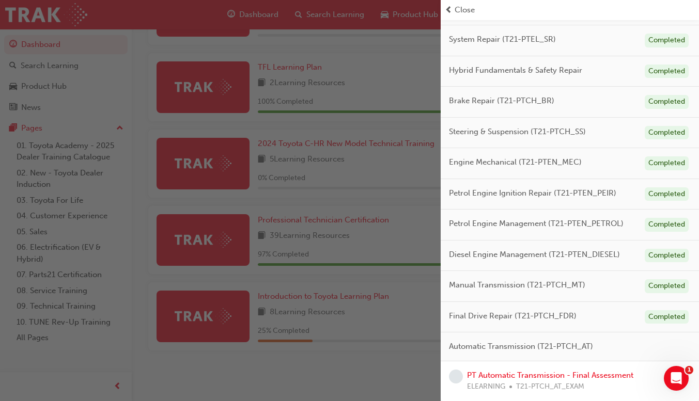
scroll to position [463, 0]
click at [580, 376] on link "PT Automatic Transmission - Final Assessment" at bounding box center [550, 375] width 166 height 9
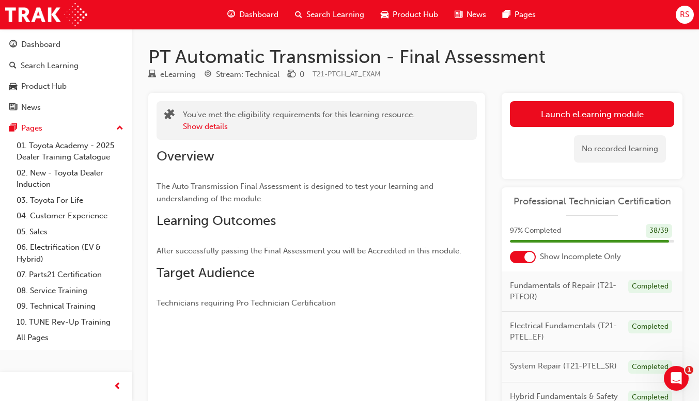
click at [612, 115] on link "Launch eLearning module" at bounding box center [592, 114] width 164 height 26
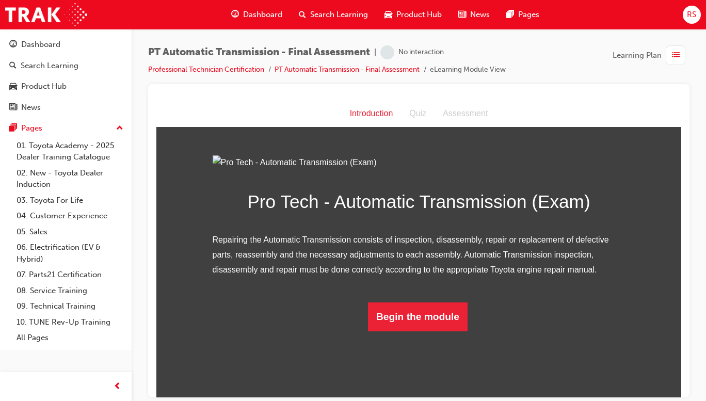
scroll to position [47, 0]
click at [436, 331] on button "Begin the module" at bounding box center [418, 316] width 100 height 29
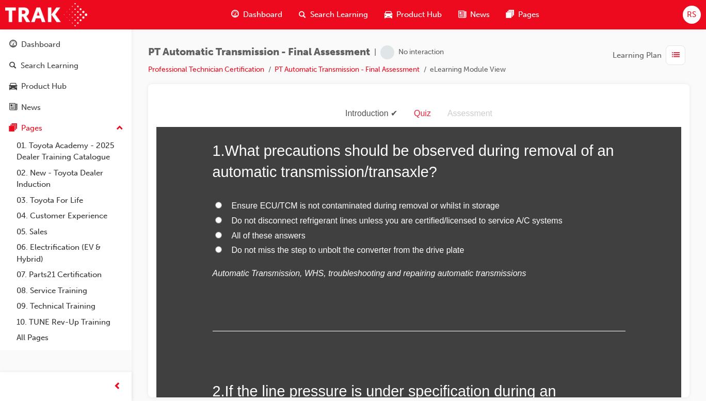
scroll to position [53, 0]
click at [270, 230] on span "All of these answers" at bounding box center [269, 234] width 74 height 9
click at [222, 231] on input "All of these answers" at bounding box center [218, 234] width 7 height 7
radio input "true"
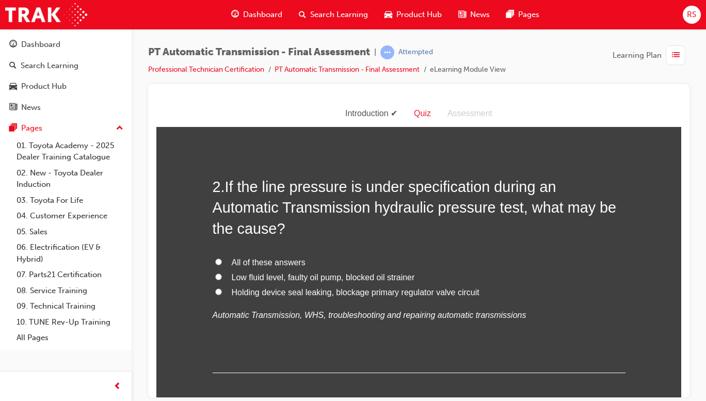
scroll to position [257, 0]
click at [270, 264] on span "All of these answers" at bounding box center [269, 262] width 74 height 9
click at [222, 264] on input "All of these answers" at bounding box center [218, 262] width 7 height 7
radio input "true"
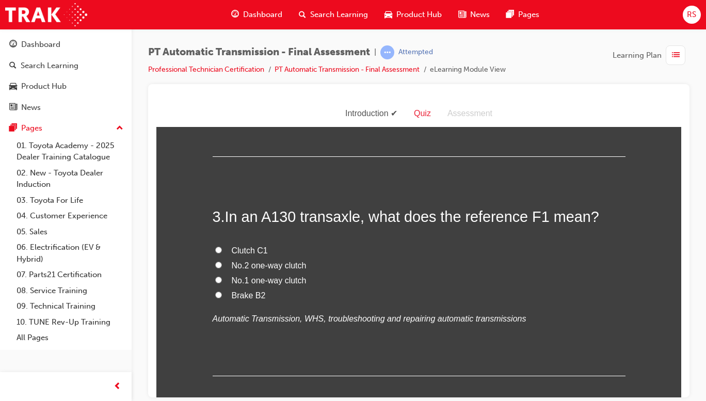
scroll to position [479, 0]
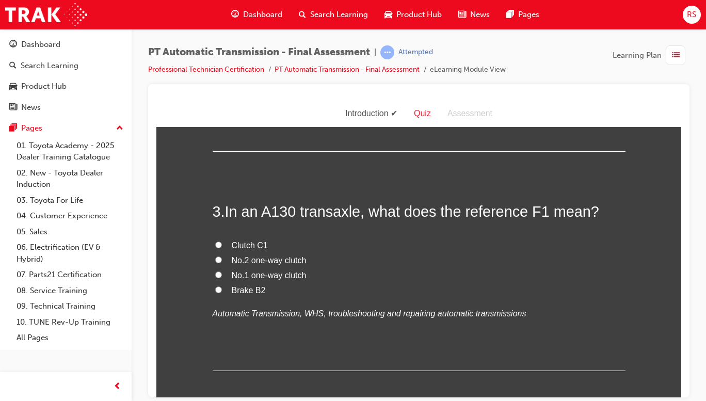
click at [291, 274] on span "No.1 one-way clutch" at bounding box center [269, 275] width 75 height 9
click at [222, 274] on input "No.1 one-way clutch" at bounding box center [218, 274] width 7 height 7
radio input "true"
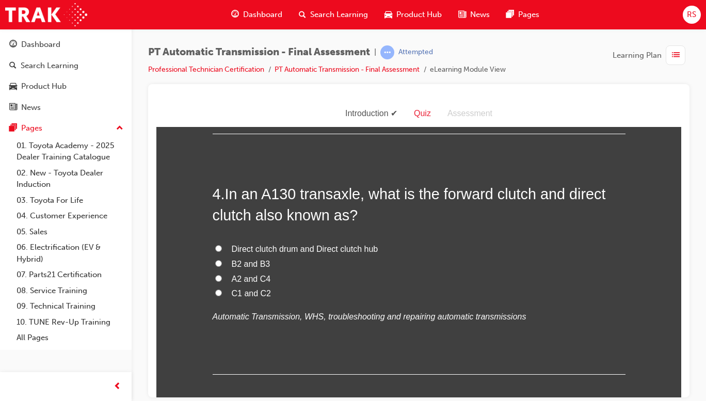
scroll to position [719, 0]
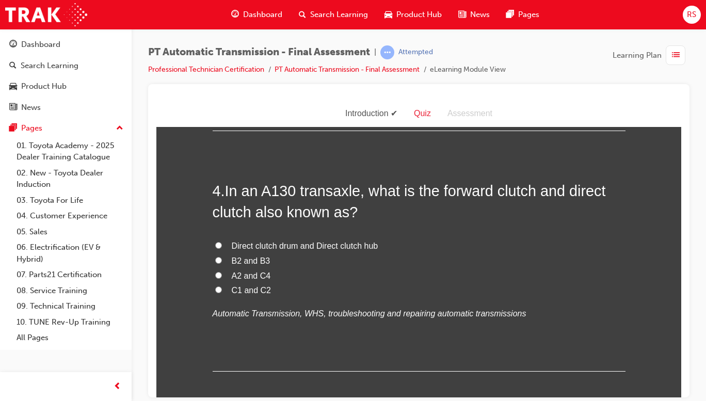
click at [250, 293] on span "C1 and C2" at bounding box center [252, 290] width 40 height 9
click at [222, 293] on input "C1 and C2" at bounding box center [218, 289] width 7 height 7
radio input "true"
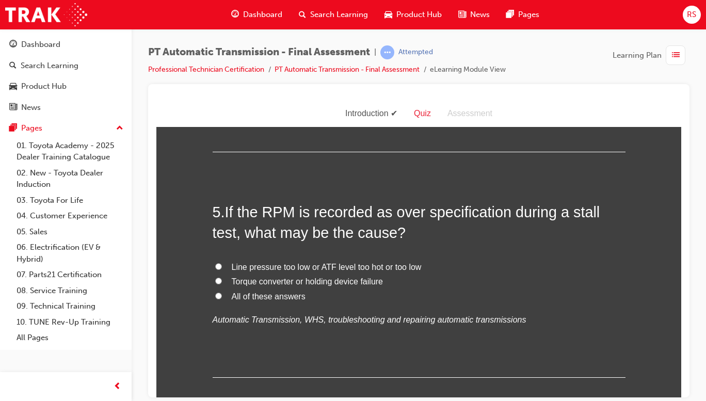
scroll to position [939, 0]
click at [267, 297] on span "All of these answers" at bounding box center [269, 295] width 74 height 9
click at [222, 297] on input "All of these answers" at bounding box center [218, 295] width 7 height 7
radio input "true"
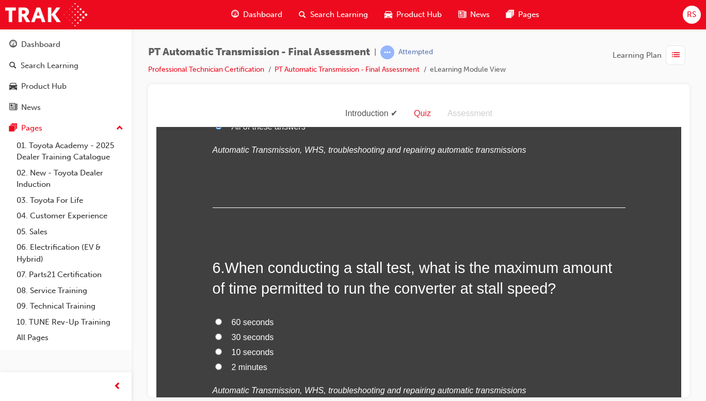
scroll to position [1167, 0]
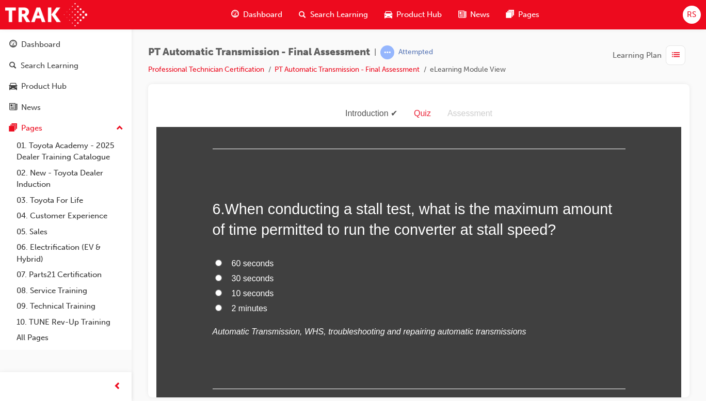
click at [242, 295] on span "10 seconds" at bounding box center [253, 293] width 42 height 9
click at [222, 295] on input "10 seconds" at bounding box center [218, 292] width 7 height 7
radio input "true"
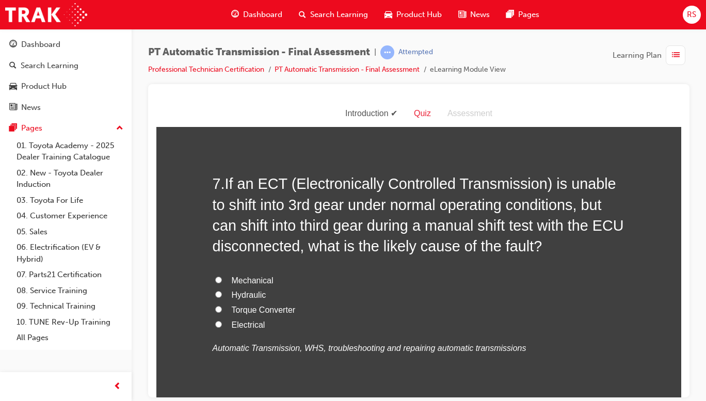
scroll to position [1434, 0]
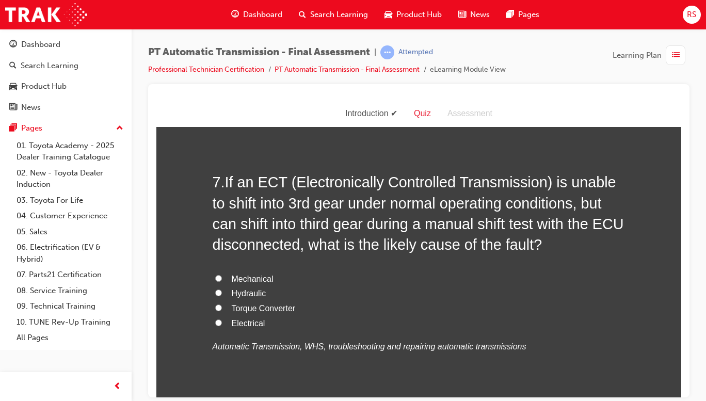
click at [232, 325] on span "Electrical" at bounding box center [249, 323] width 34 height 9
click at [222, 325] on input "Electrical" at bounding box center [218, 322] width 7 height 7
radio input "true"
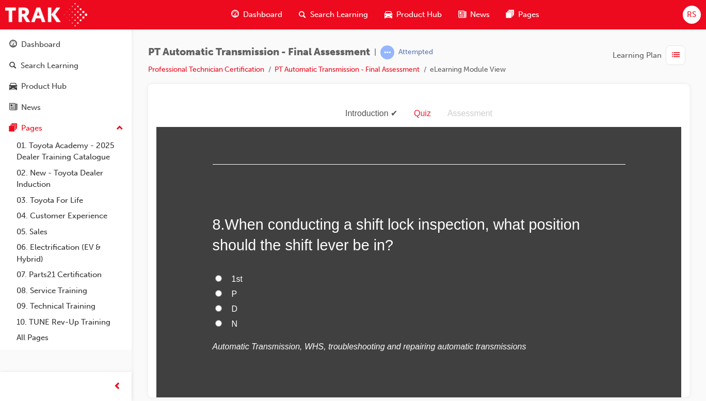
scroll to position [1677, 0]
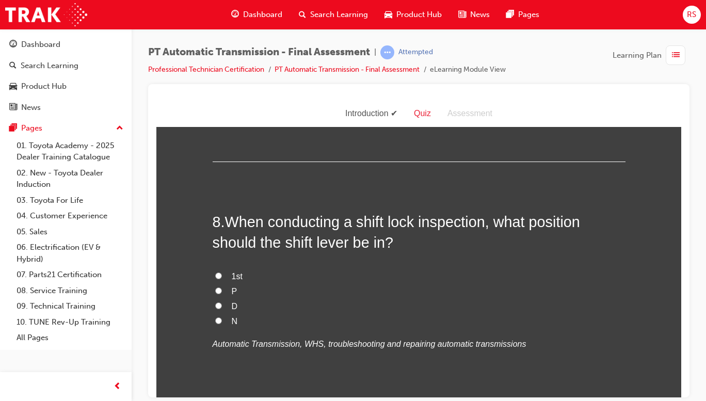
click at [215, 293] on input "P" at bounding box center [218, 290] width 7 height 7
radio input "true"
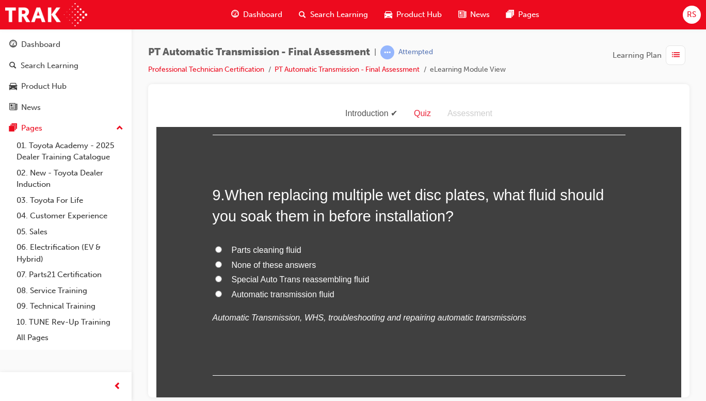
scroll to position [1944, 0]
click at [249, 296] on span "Automatic transmission fluid" at bounding box center [283, 293] width 103 height 9
click at [222, 296] on input "Automatic transmission fluid" at bounding box center [218, 293] width 7 height 7
radio input "true"
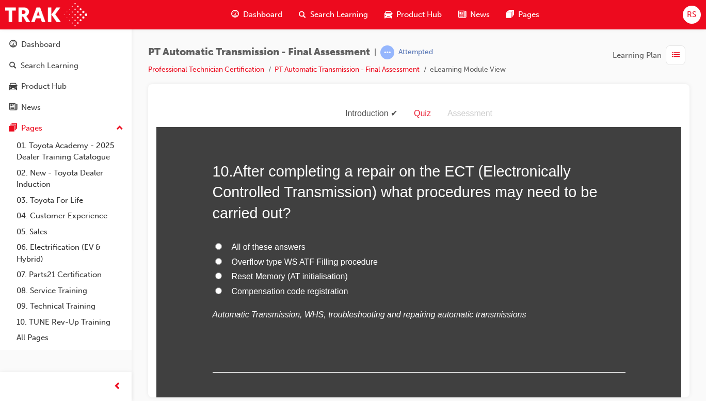
scroll to position [2209, 0]
click at [239, 243] on span "All of these answers" at bounding box center [269, 245] width 74 height 9
click at [222, 243] on input "All of these answers" at bounding box center [218, 245] width 7 height 7
radio input "true"
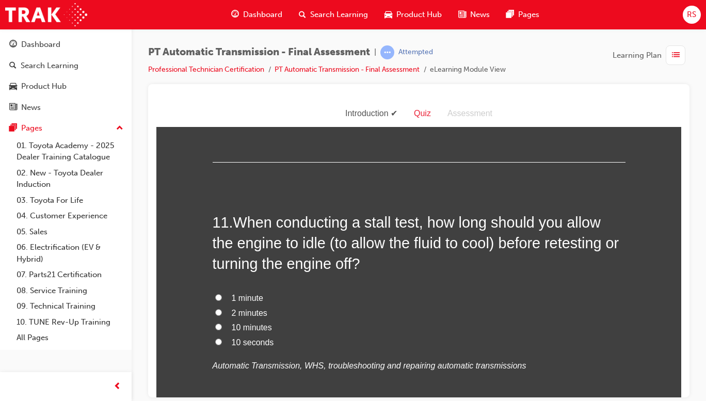
scroll to position [2447, 0]
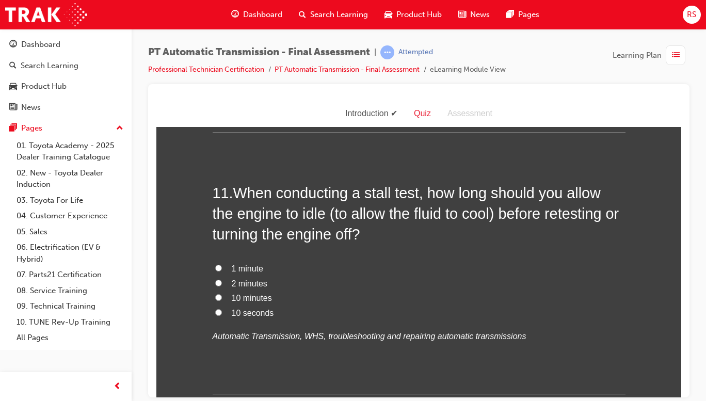
click at [234, 283] on span "2 minutes" at bounding box center [250, 283] width 36 height 9
click at [222, 283] on input "2 minutes" at bounding box center [218, 282] width 7 height 7
radio input "true"
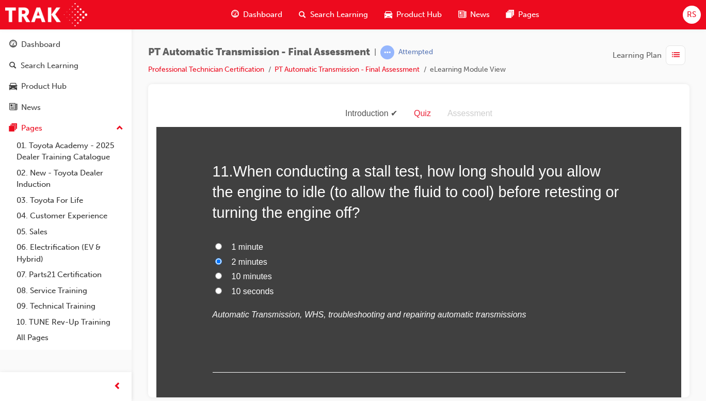
scroll to position [2522, 0]
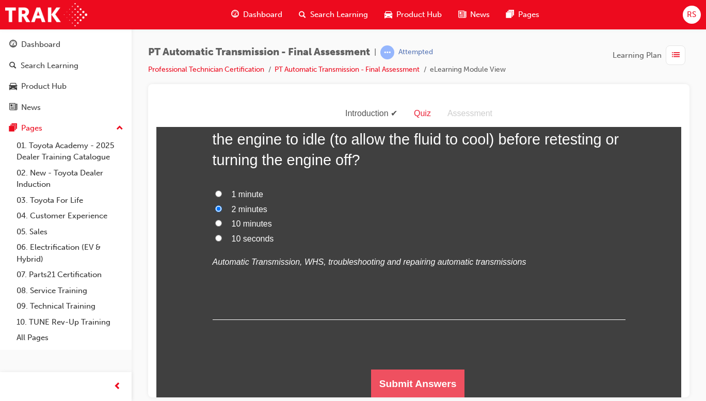
click at [410, 378] on button "Submit Answers" at bounding box center [418, 383] width 94 height 29
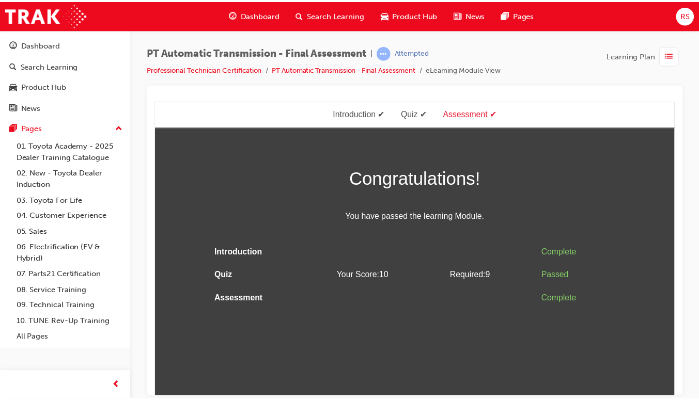
scroll to position [0, 0]
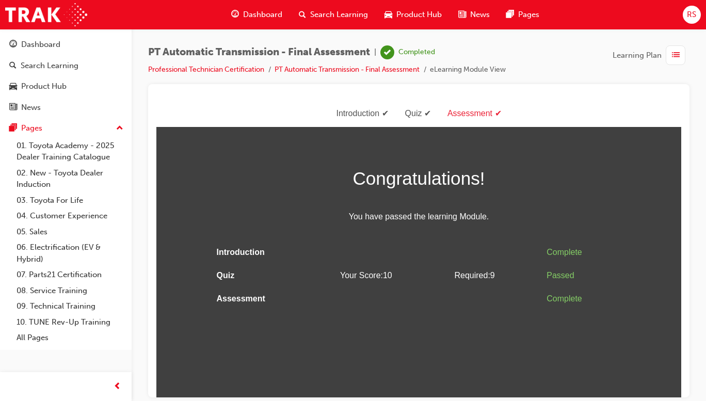
click at [681, 288] on div "Congratulations! You have passed the learning Module. Introduction Complete Qui…" at bounding box center [418, 236] width 525 height 147
click at [596, 106] on div "Introduction Quiz Assessment" at bounding box center [418, 113] width 525 height 27
click at [261, 10] on span "Dashboard" at bounding box center [262, 15] width 39 height 12
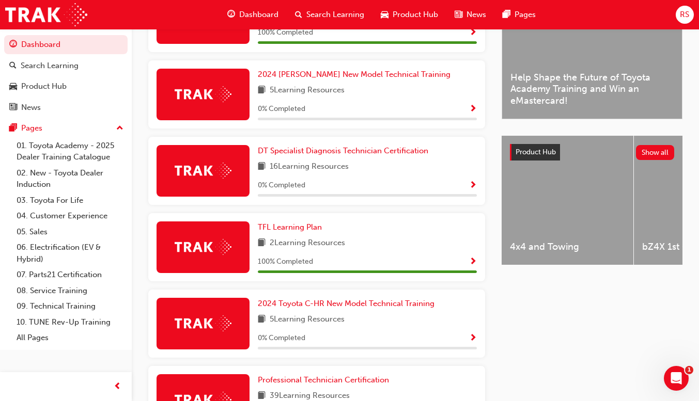
scroll to position [300, 0]
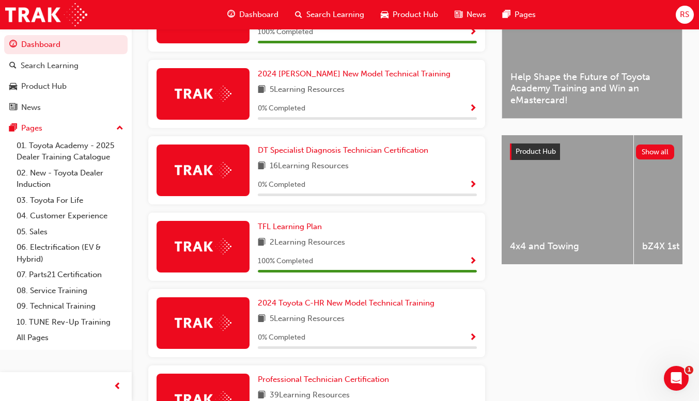
click at [471, 184] on span "Show Progress" at bounding box center [473, 185] width 8 height 9
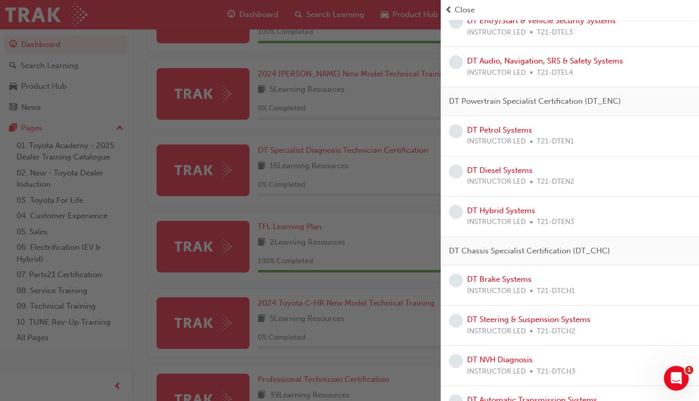
scroll to position [441, 0]
